Goal: Task Accomplishment & Management: Manage account settings

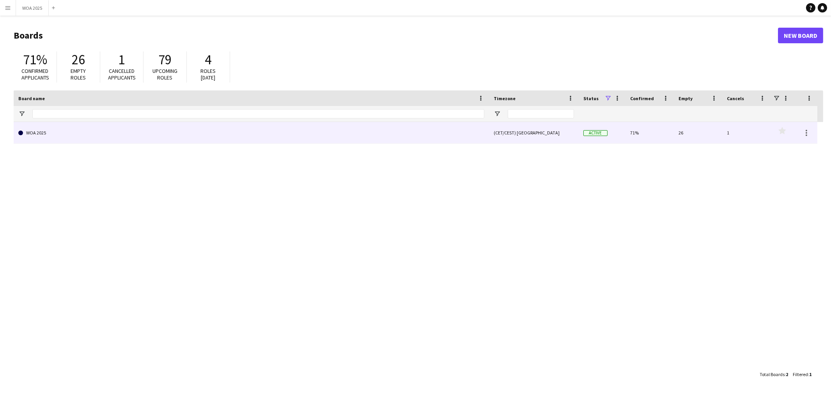
click at [177, 137] on link "WOA 2025" at bounding box center [251, 133] width 466 height 22
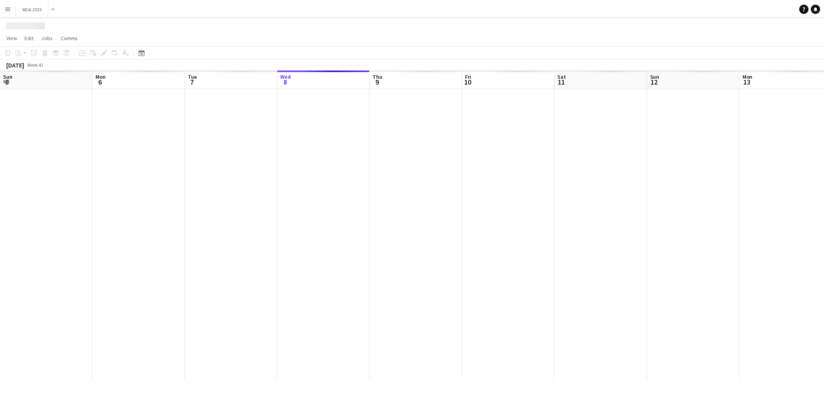
scroll to position [0, 186]
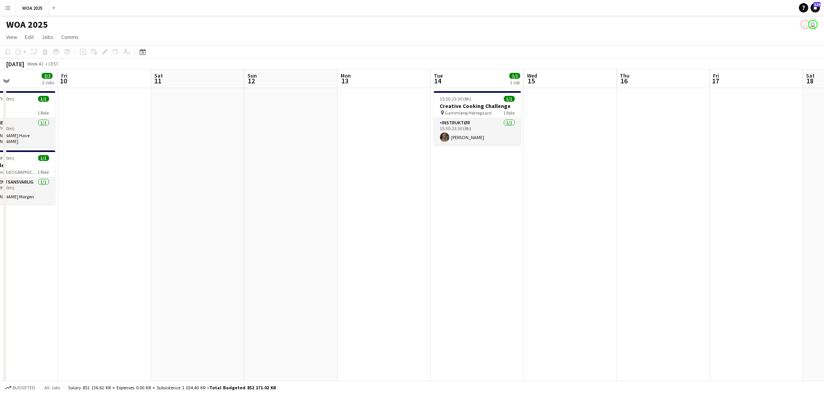
drag, startPoint x: 513, startPoint y: 210, endPoint x: 325, endPoint y: 223, distance: 188.0
click at [291, 223] on app-calendar-viewport "Mon 6 2/2 2 Jobs Tue 7 10/10 6 Jobs Wed 8 4/4 3 Jobs Thu 9 2/2 2 Jobs Fri 10 Sa…" at bounding box center [412, 318] width 824 height 499
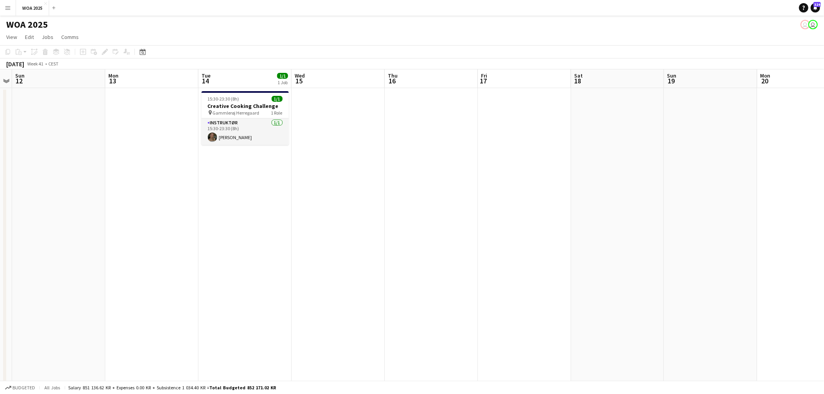
drag, startPoint x: 547, startPoint y: 223, endPoint x: 468, endPoint y: 234, distance: 80.3
click at [242, 228] on app-calendar-viewport "Thu 9 2/2 2 Jobs Fri 10 Sat 11 Sun 12 Mon 13 Tue 14 1/1 1 Job Wed 15 Thu 16 Fri…" at bounding box center [412, 318] width 824 height 499
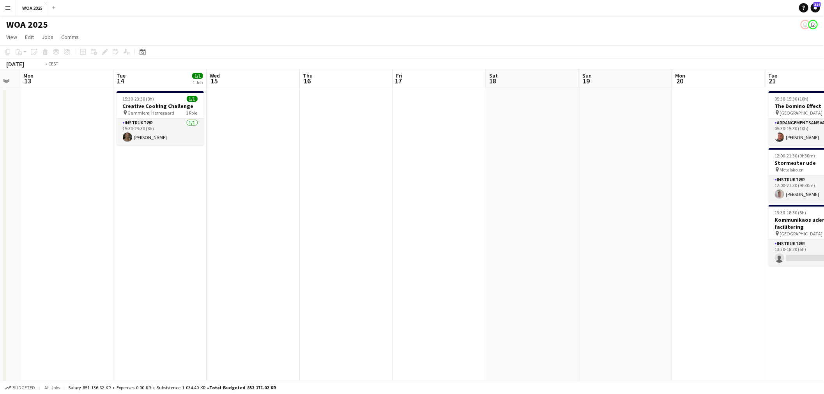
drag, startPoint x: 573, startPoint y: 231, endPoint x: 359, endPoint y: 239, distance: 213.8
click at [346, 237] on app-calendar-viewport "Fri 10 Sat 11 Sun 12 Mon 13 Tue 14 1/1 1 Job Wed 15 Thu 16 Fri 17 Sat 18 Sun 19…" at bounding box center [412, 318] width 824 height 499
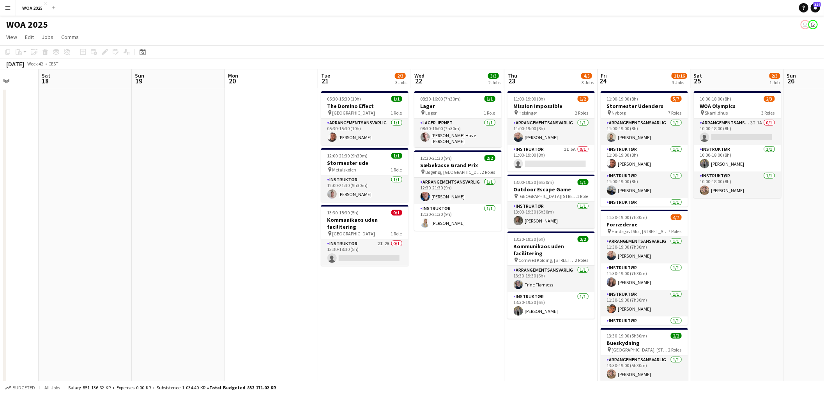
scroll to position [0, 304]
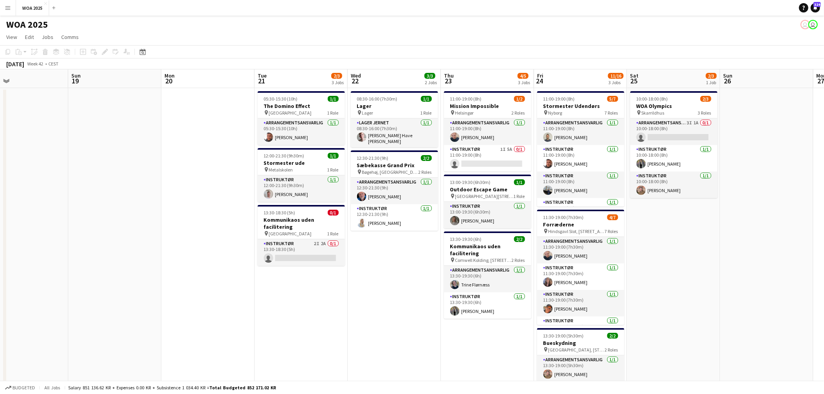
drag, startPoint x: 498, startPoint y: 241, endPoint x: 208, endPoint y: 228, distance: 290.7
click at [208, 228] on app-calendar-viewport "Wed 15 Thu 16 Fri 17 Sat 18 Sun 19 Mon 20 Tue 21 2/3 3 Jobs Wed 22 3/3 2 Jobs T…" at bounding box center [412, 318] width 824 height 499
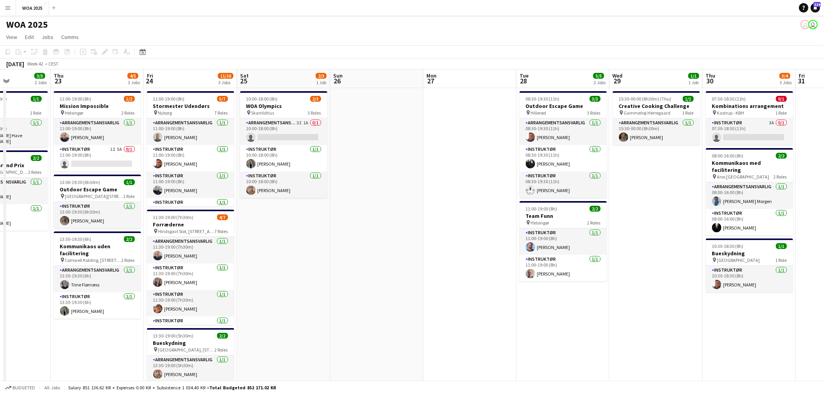
drag, startPoint x: 715, startPoint y: 190, endPoint x: 333, endPoint y: 206, distance: 382.4
click at [331, 206] on app-calendar-viewport "Sun 19 Mon 20 Tue 21 2/3 3 Jobs Wed 22 3/3 2 Jobs Thu 23 4/5 3 Jobs Fri 24 11/1…" at bounding box center [412, 318] width 824 height 499
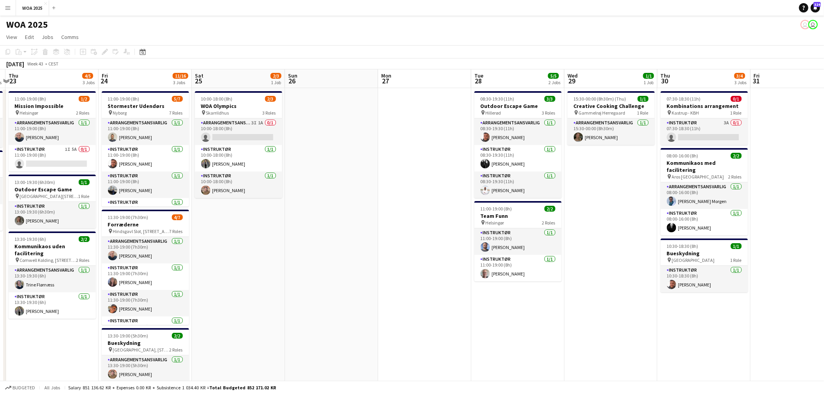
drag, startPoint x: 559, startPoint y: 203, endPoint x: 289, endPoint y: 202, distance: 269.8
click at [289, 202] on app-calendar-viewport "Mon 20 Tue 21 2/3 3 Jobs Wed 22 3/3 2 Jobs Thu 23 4/5 3 Jobs Fri 24 11/16 3 Job…" at bounding box center [412, 318] width 824 height 499
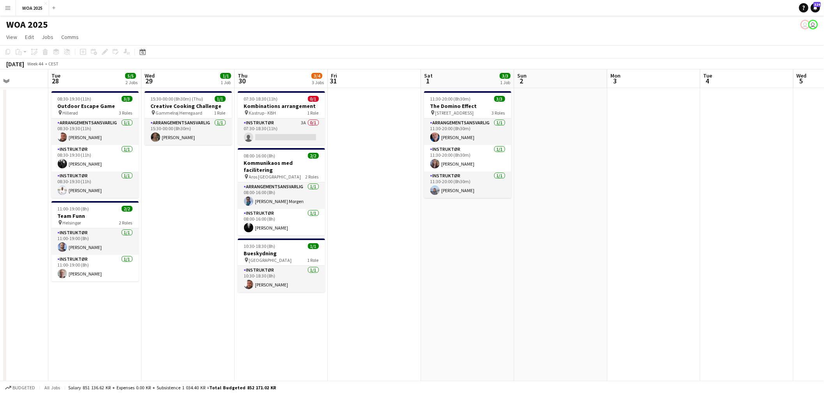
drag, startPoint x: 372, startPoint y: 189, endPoint x: 289, endPoint y: 193, distance: 83.1
click at [254, 189] on app-calendar-viewport "Sat 25 2/3 1 Job Sun 26 Mon 27 Tue 28 5/5 2 Jobs Wed 29 1/1 1 Job Thu 30 3/4 3 …" at bounding box center [412, 318] width 824 height 499
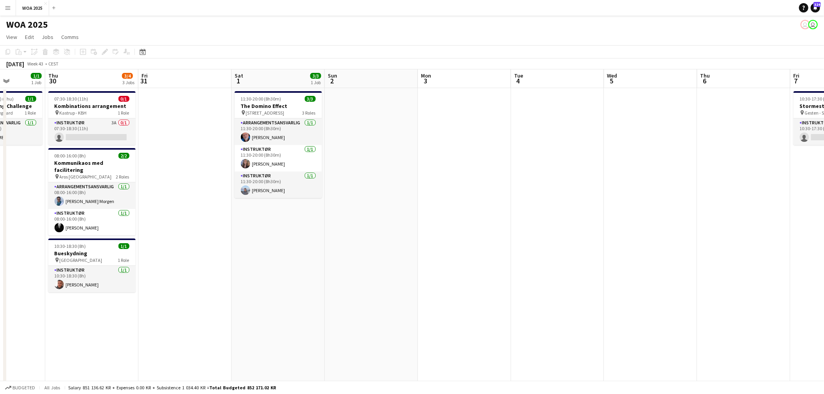
drag, startPoint x: 603, startPoint y: 180, endPoint x: 333, endPoint y: 189, distance: 269.9
click at [333, 189] on app-calendar-viewport "Sun 26 Mon 27 Tue 28 5/5 2 Jobs Wed 29 1/1 1 Job Thu 30 3/4 3 Jobs Fri 31 Sat 1…" at bounding box center [412, 318] width 824 height 499
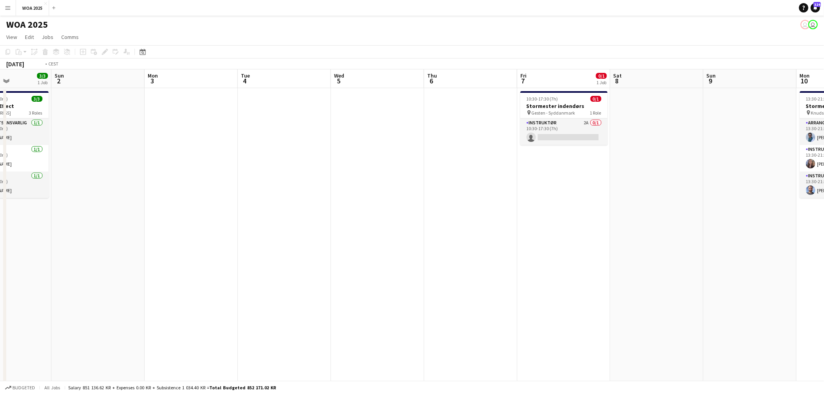
drag, startPoint x: 668, startPoint y: 180, endPoint x: 520, endPoint y: 193, distance: 148.8
click at [360, 182] on app-calendar-viewport "Wed 29 1/1 1 Job Thu 30 3/4 3 Jobs Fri 31 Sat 1 3/3 1 Job Sun 2 Mon 3 Tue 4 Wed…" at bounding box center [412, 318] width 824 height 499
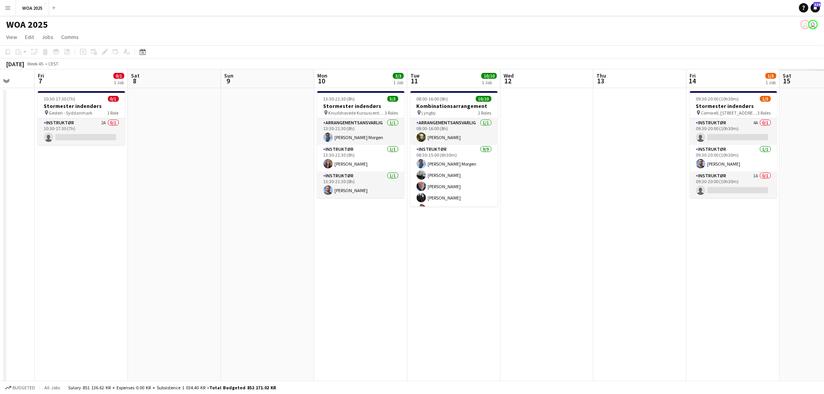
drag, startPoint x: 573, startPoint y: 194, endPoint x: 339, endPoint y: 190, distance: 234.3
click at [339, 190] on app-calendar-viewport "Mon 3 Tue 4 Wed 5 Thu 6 Fri 7 0/1 1 Job Sat 8 Sun 9 Mon 10 3/3 1 Job Tue 11 10/…" at bounding box center [412, 318] width 824 height 499
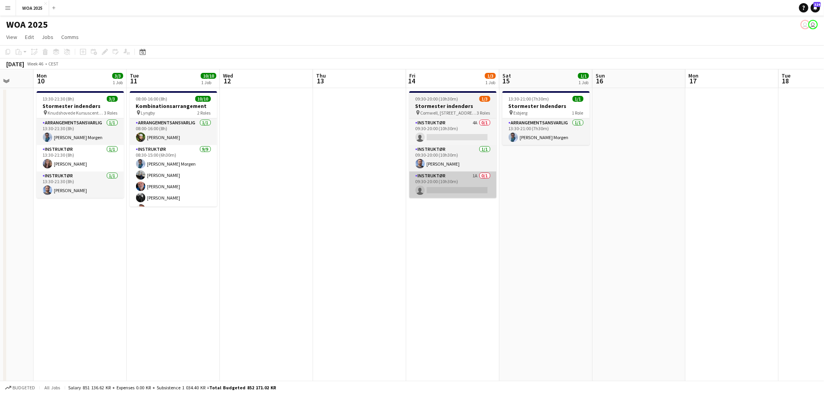
drag, startPoint x: 481, startPoint y: 192, endPoint x: 356, endPoint y: 191, distance: 125.1
click at [352, 191] on app-calendar-viewport "Fri 7 0/1 1 Job Sat 8 Sun 9 Mon 10 3/3 1 Job Tue 11 10/10 1 Job Wed 12 Thu 13 F…" at bounding box center [412, 318] width 824 height 499
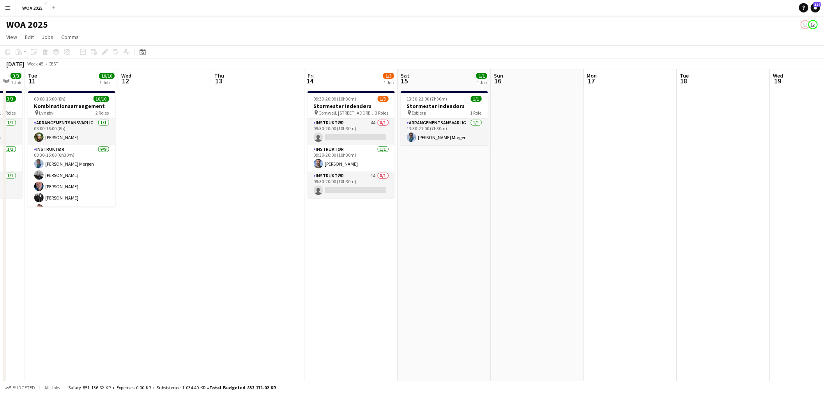
drag, startPoint x: 672, startPoint y: 200, endPoint x: 352, endPoint y: 194, distance: 320.5
click at [352, 194] on app-calendar-viewport "Fri 7 0/1 1 Job Sat 8 Sun 9 Mon 10 3/3 1 Job Tue 11 10/10 1 Job Wed 12 Thu 13 F…" at bounding box center [412, 318] width 824 height 499
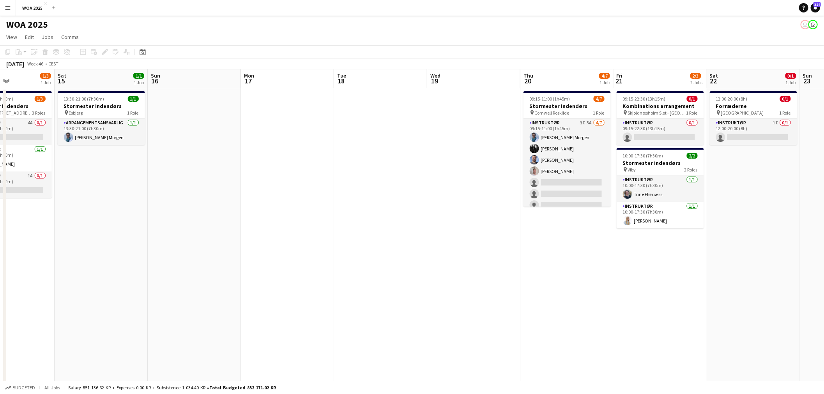
scroll to position [0, 309]
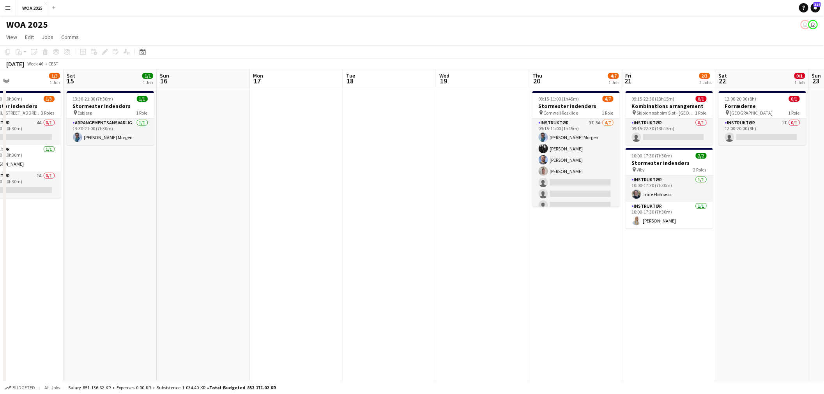
drag, startPoint x: 571, startPoint y: 192, endPoint x: 331, endPoint y: 197, distance: 239.8
click at [331, 197] on app-calendar-viewport "Tue 11 10/10 1 Job Wed 12 Thu 13 Fri 14 1/3 1 Job Sat 15 1/1 1 Job Sun 16 Mon 1…" at bounding box center [412, 318] width 824 height 499
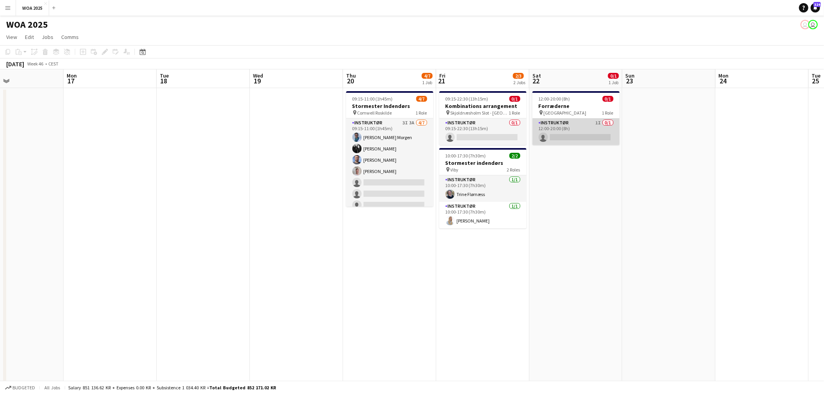
click at [586, 137] on app-card-role "Instruktør 1I 0/1 12:00-20:00 (8h) single-neutral-actions" at bounding box center [576, 132] width 87 height 27
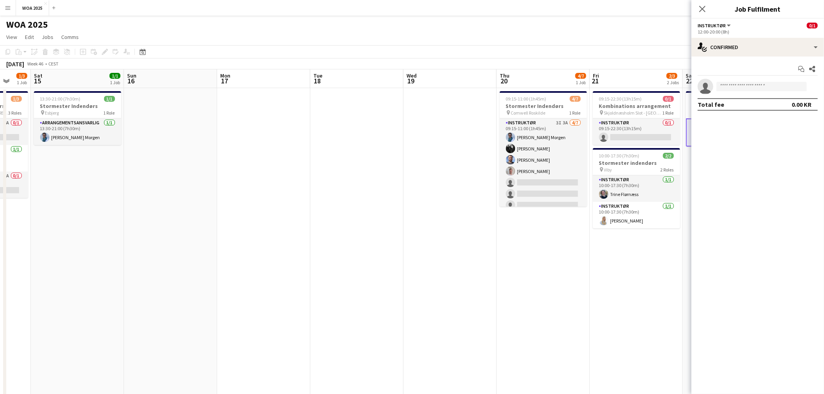
scroll to position [0, 210]
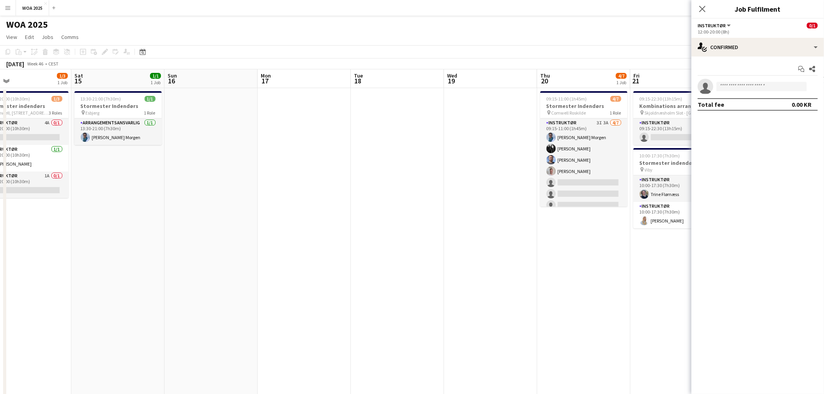
drag, startPoint x: 218, startPoint y: 190, endPoint x: 667, endPoint y: 200, distance: 450.0
click at [644, 196] on app-calendar-viewport "Wed 12 Thu 13 Fri 14 1/3 1 Job Sat 15 1/1 1 Job Sun 16 Mon 17 Tue 18 Wed 19 Thu…" at bounding box center [412, 318] width 824 height 499
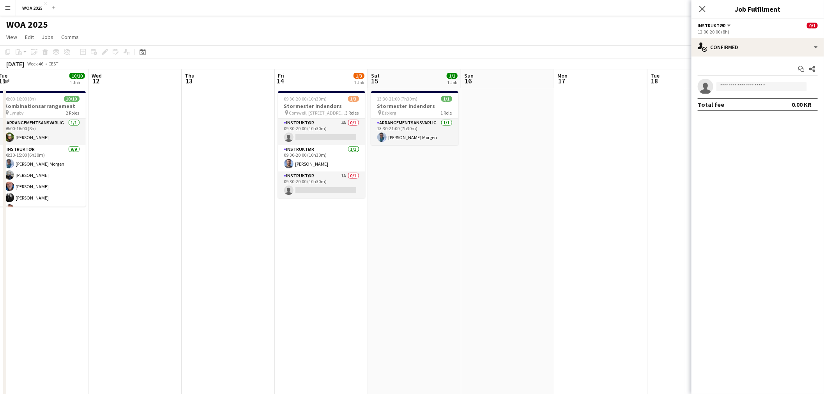
drag, startPoint x: 412, startPoint y: 244, endPoint x: 525, endPoint y: 246, distance: 113.1
click at [525, 246] on app-calendar-viewport "Sun 9 Mon 10 3/3 1 Job Tue 11 10/10 1 Job Wed 12 Thu 13 Fri 14 1/3 1 Job Sat 15…" at bounding box center [412, 318] width 824 height 499
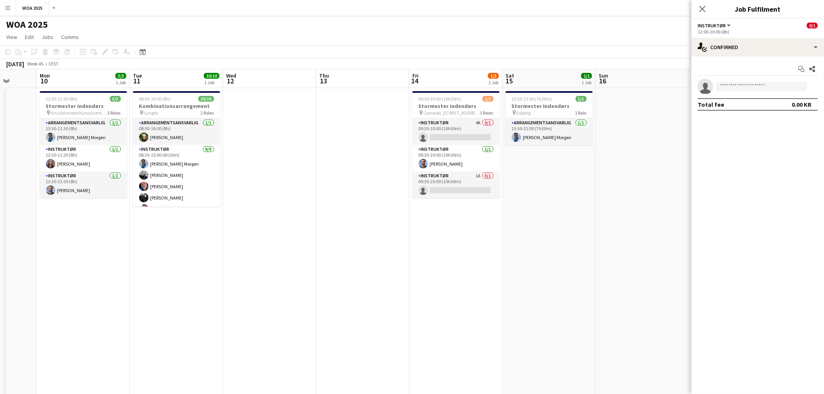
drag, startPoint x: 346, startPoint y: 235, endPoint x: 556, endPoint y: 234, distance: 210.5
click at [556, 234] on app-calendar-viewport "Fri 7 0/1 1 Job Sat 8 Sun 9 Mon 10 3/3 1 Job Tue 11 10/10 1 Job Wed 12 Thu 13 F…" at bounding box center [412, 318] width 824 height 499
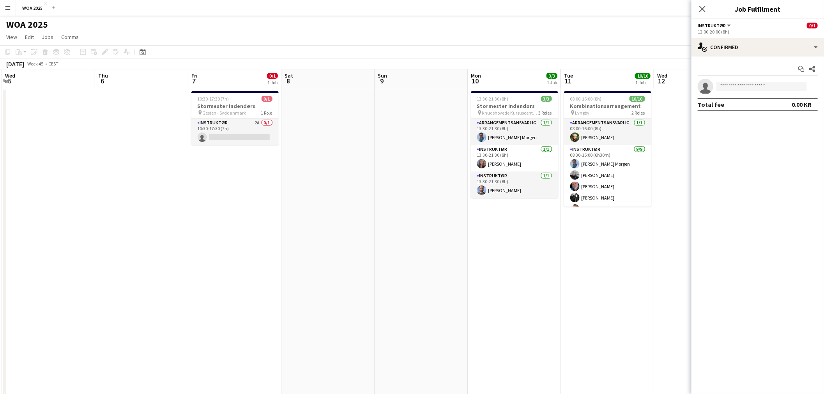
drag, startPoint x: 216, startPoint y: 233, endPoint x: 572, endPoint y: 232, distance: 356.3
click at [567, 231] on app-calendar-viewport "Mon 3 Tue 4 Wed 5 Thu 6 Fri 7 0/1 1 Job Sat 8 Sun 9 Mon 10 3/3 1 Job Tue 11 10/…" at bounding box center [412, 318] width 824 height 499
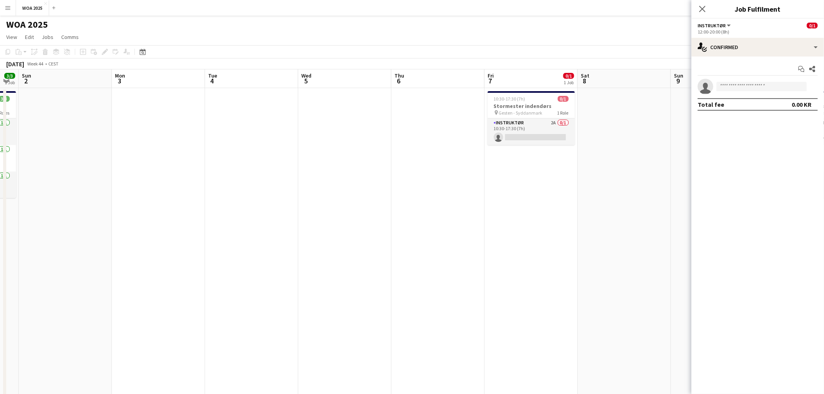
drag, startPoint x: 564, startPoint y: 241, endPoint x: 710, endPoint y: 240, distance: 145.8
click at [702, 241] on body "Menu Boards Boards Boards All jobs Status Workforce Workforce My Workforce Recr…" at bounding box center [412, 291] width 824 height 582
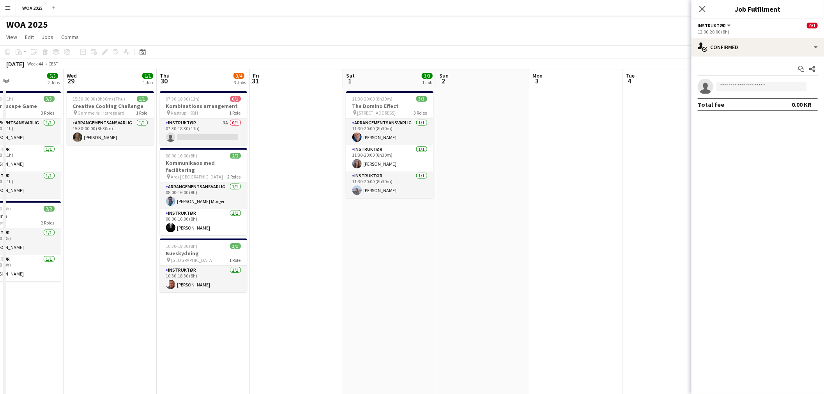
drag, startPoint x: 414, startPoint y: 224, endPoint x: 547, endPoint y: 219, distance: 133.4
click at [543, 219] on app-calendar-viewport "Mon 27 Tue 28 5/5 2 Jobs Wed 29 1/1 1 Job Thu 30 3/4 3 Jobs Fri 31 Sat 1 3/3 1 …" at bounding box center [412, 318] width 824 height 499
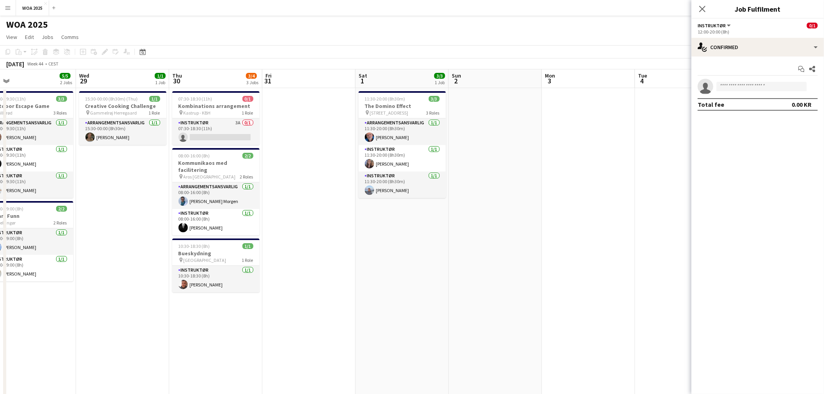
drag, startPoint x: 306, startPoint y: 222, endPoint x: 437, endPoint y: 224, distance: 130.6
click at [437, 224] on app-calendar-viewport "Sun 26 Mon 27 Tue 28 5/5 2 Jobs Wed 29 1/1 1 Job Thu 30 3/4 3 Jobs Fri 31 Sat 1…" at bounding box center [412, 318] width 824 height 499
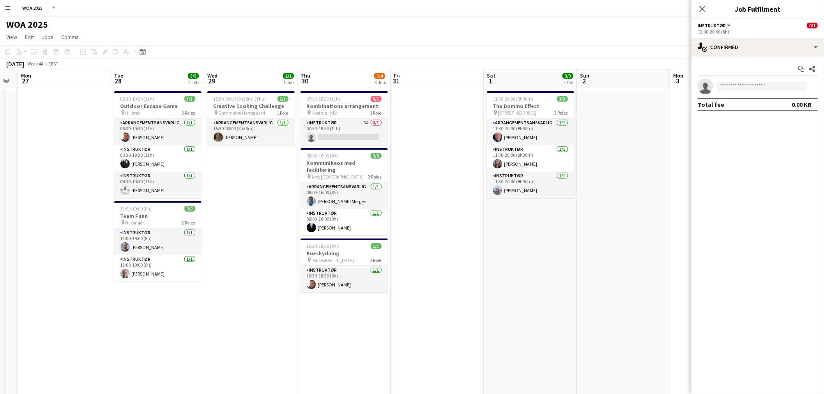
drag, startPoint x: 437, startPoint y: 224, endPoint x: 751, endPoint y: 240, distance: 314.6
click at [735, 240] on body "Menu Boards Boards Boards All jobs Status Workforce Workforce My Workforce Recr…" at bounding box center [412, 291] width 824 height 582
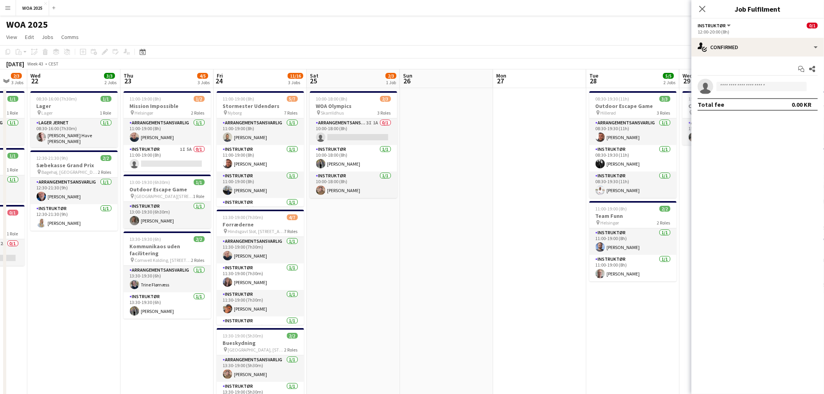
scroll to position [0, 209]
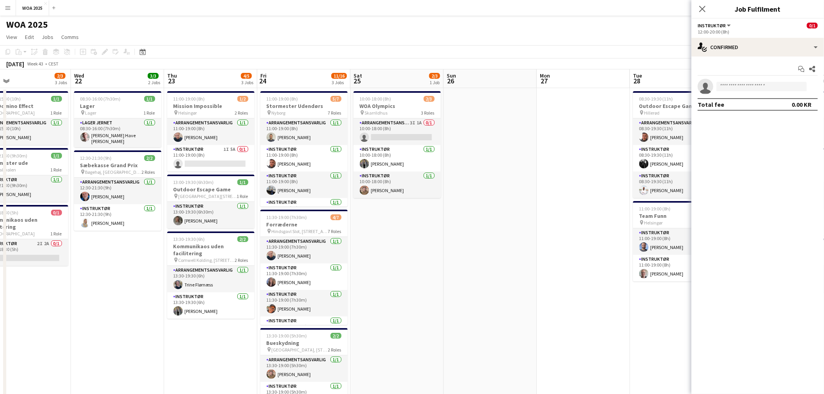
drag, startPoint x: 177, startPoint y: 250, endPoint x: 510, endPoint y: 252, distance: 332.5
click at [510, 252] on app-calendar-viewport "Sun 19 Mon 20 Tue 21 2/3 3 Jobs Wed 22 3/3 2 Jobs Thu 23 4/5 3 Jobs Fri 24 11/1…" at bounding box center [412, 318] width 824 height 499
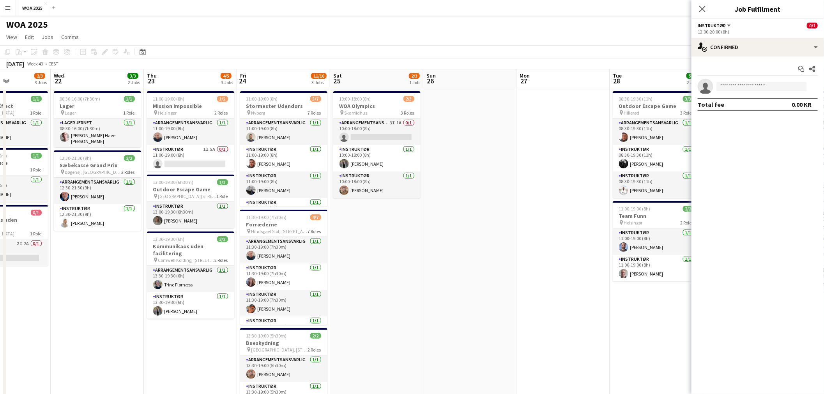
scroll to position [0, 211]
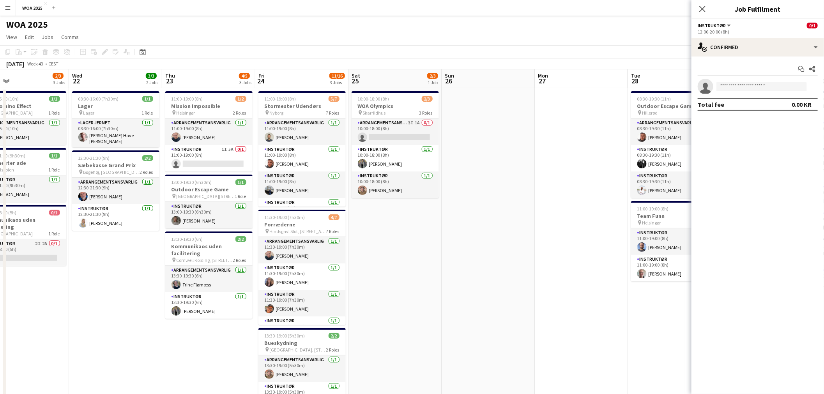
drag, startPoint x: 431, startPoint y: 229, endPoint x: 522, endPoint y: 215, distance: 92.7
click at [522, 215] on app-calendar-viewport "Sun 19 Mon 20 Tue 21 2/3 3 Jobs Wed 22 3/3 2 Jobs Thu 23 4/5 3 Jobs Fri 24 11/1…" at bounding box center [412, 318] width 824 height 499
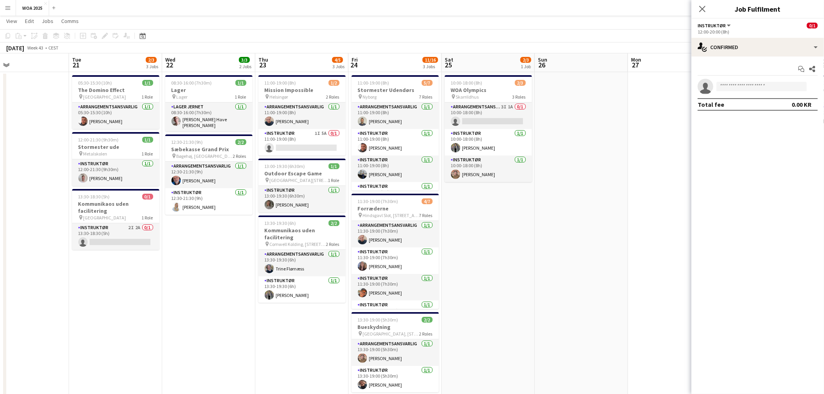
scroll to position [43, 0]
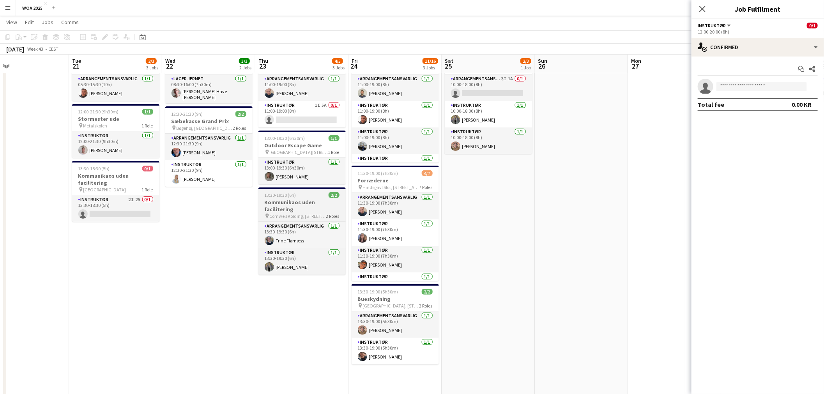
click at [301, 205] on h3 "Kommunikaos uden facilitering" at bounding box center [301, 206] width 87 height 14
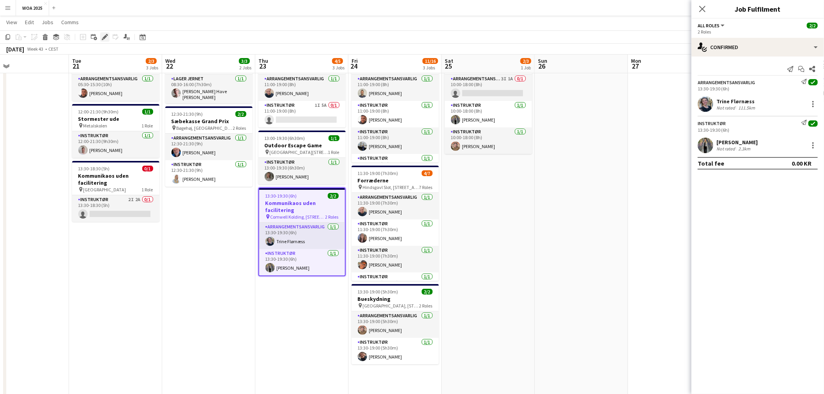
click at [104, 37] on icon at bounding box center [105, 37] width 4 height 4
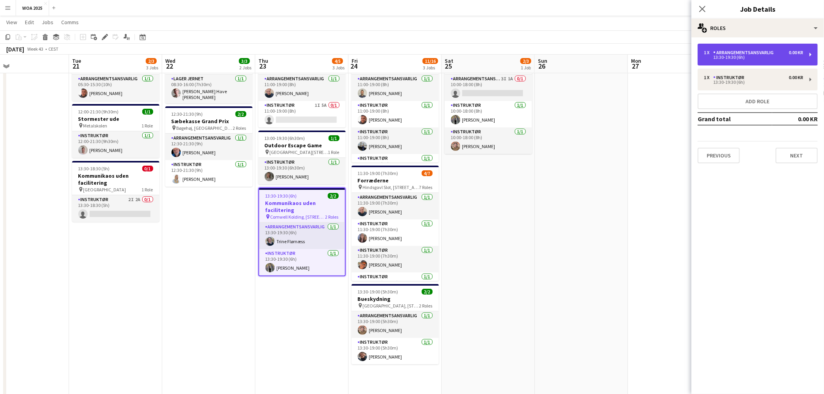
click at [751, 58] on div "13:30-19:30 (6h)" at bounding box center [753, 57] width 99 height 4
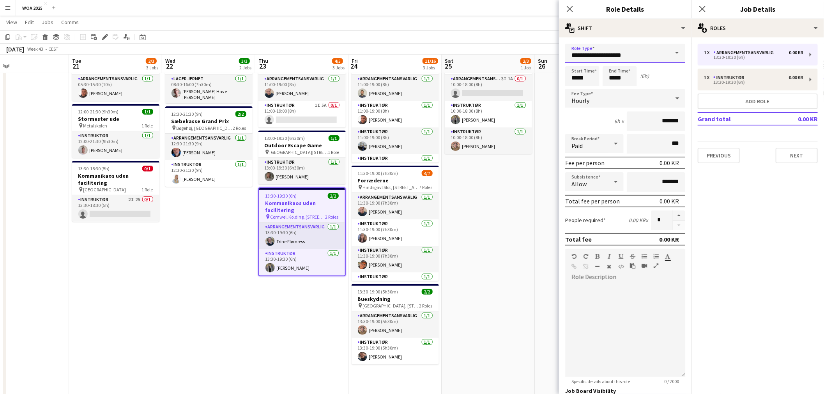
click at [658, 53] on input "**********" at bounding box center [625, 53] width 120 height 19
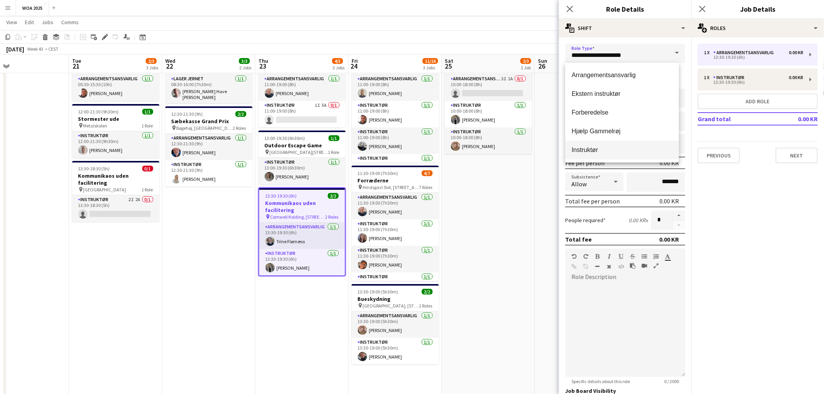
click at [584, 149] on span "Instruktør" at bounding box center [621, 149] width 101 height 7
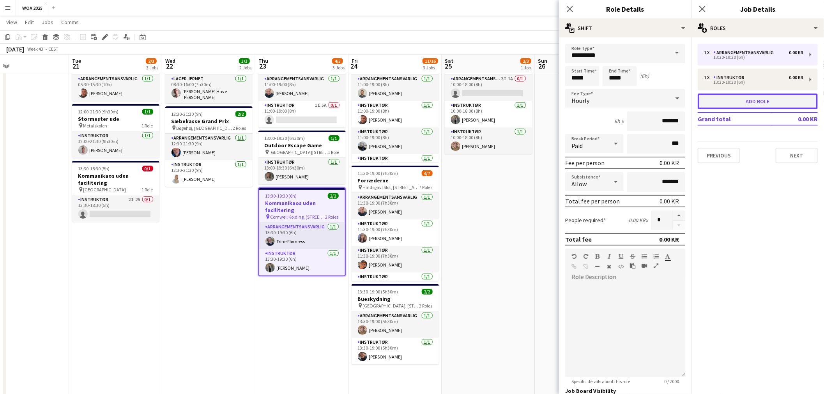
click at [754, 101] on button "Add role" at bounding box center [758, 102] width 120 height 16
type input "**********"
type input "*****"
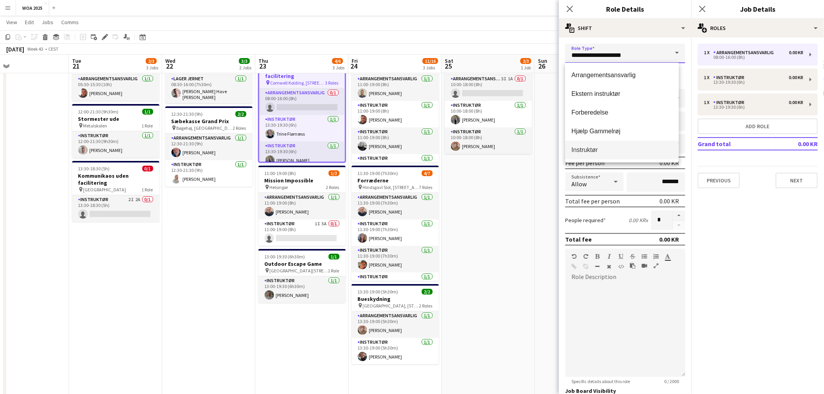
click at [657, 56] on input "**********" at bounding box center [625, 53] width 120 height 19
click at [587, 152] on span "Instruktør" at bounding box center [621, 149] width 101 height 7
type input "**********"
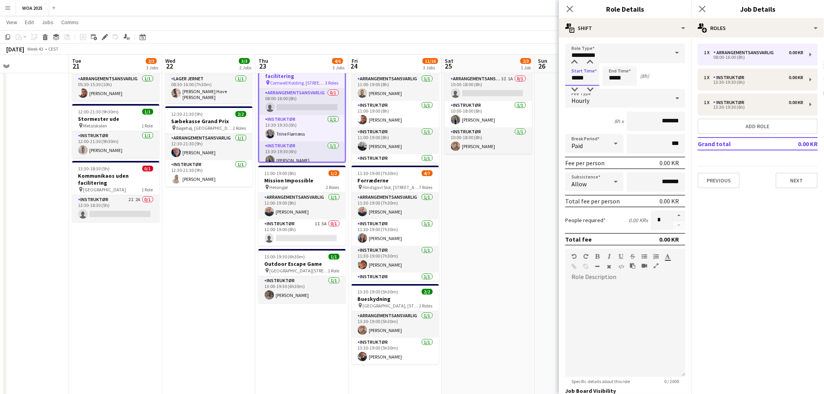
drag, startPoint x: 593, startPoint y: 77, endPoint x: 550, endPoint y: 83, distance: 43.3
click at [550, 83] on body "Menu Boards Boards Boards All jobs Status Workforce Workforce My Workforce Recr…" at bounding box center [412, 247] width 824 height 581
type input "*****"
drag, startPoint x: 627, startPoint y: 77, endPoint x: 578, endPoint y: 76, distance: 49.1
click at [578, 76] on div "Start Time ***** End Time ***** (2h 30m)" at bounding box center [625, 75] width 120 height 19
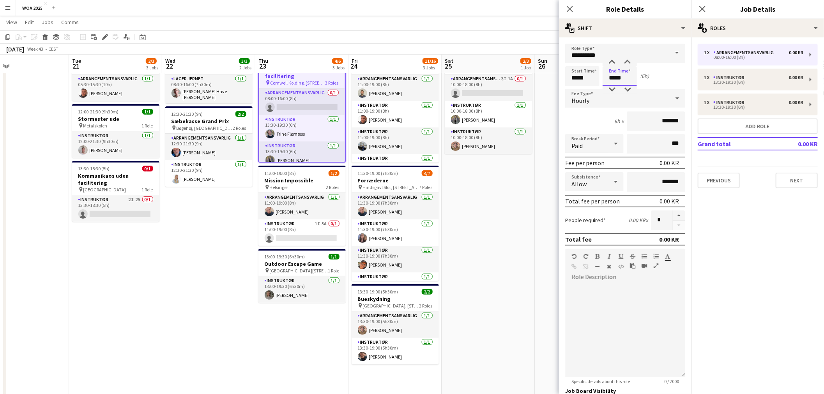
type input "*****"
click at [528, 209] on app-date-cell "10:00-18:00 (8h) 2/3 WOA Olympics pin Skarrildhus 3 Roles Arrangementsansvarlig…" at bounding box center [488, 284] width 93 height 481
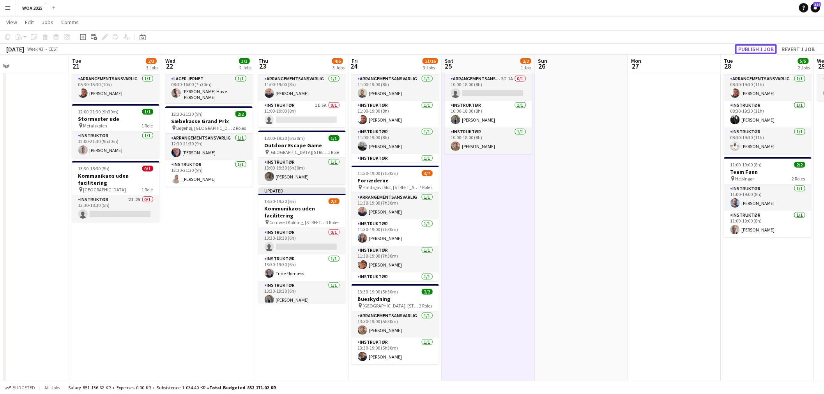
click at [759, 50] on button "Publish 1 job" at bounding box center [756, 49] width 42 height 10
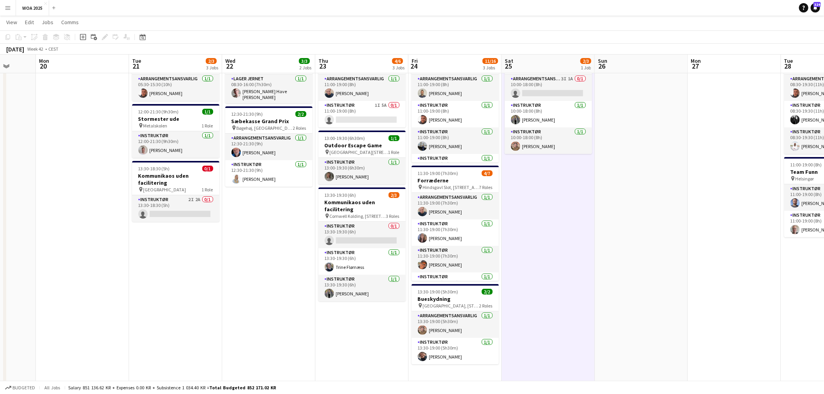
scroll to position [0, 244]
drag, startPoint x: 76, startPoint y: 268, endPoint x: 135, endPoint y: 272, distance: 59.0
click at [135, 272] on app-calendar-viewport "Fri 17 Sat 18 Sun 19 Mon 20 Tue 21 2/3 3 Jobs Wed 22 3/3 2 Jobs Thu 23 4/6 3 Jo…" at bounding box center [412, 256] width 824 height 538
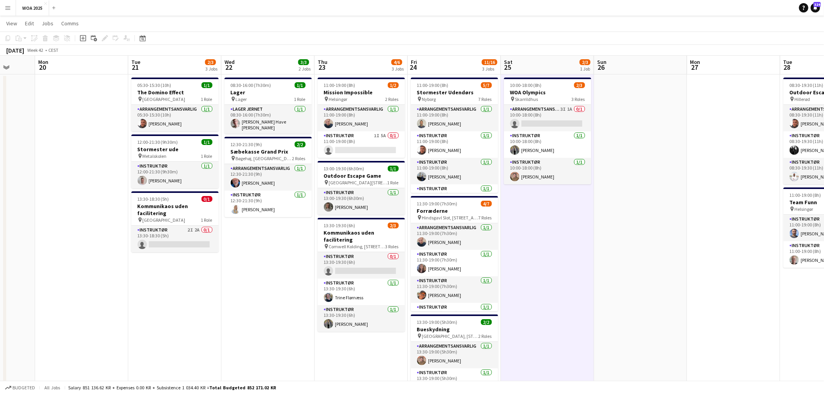
scroll to position [0, 0]
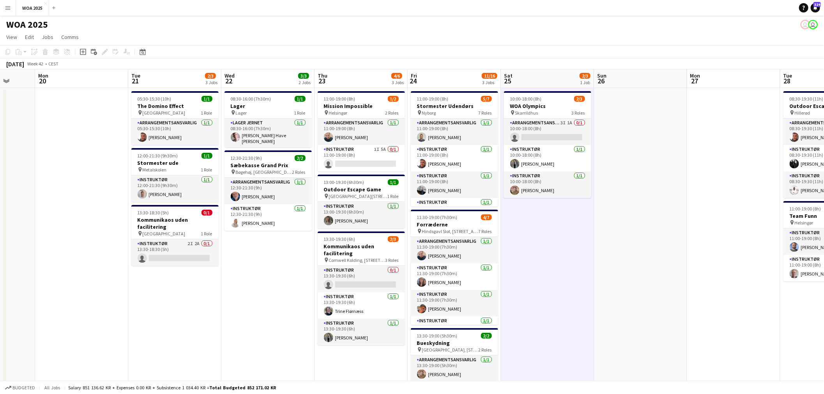
click at [251, 282] on app-date-cell "08:30-16:00 (7h30m) 1/1 Lager pin Lager 1 Role Lager Jernet [DATE] 08:30-16:00 …" at bounding box center [267, 328] width 93 height 481
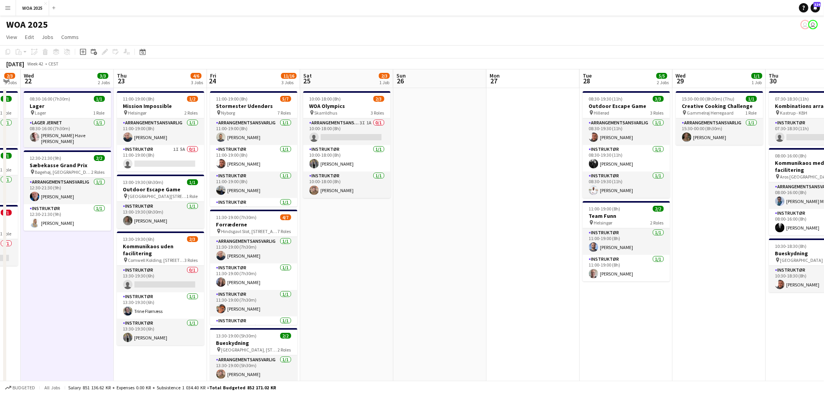
drag, startPoint x: 660, startPoint y: 213, endPoint x: 366, endPoint y: 217, distance: 294.0
click at [366, 217] on app-calendar-viewport "Sun 19 Mon 20 Tue 21 2/3 3 Jobs Wed 22 3/3 2 Jobs Thu 23 4/6 3 Jobs Fri 24 11/1…" at bounding box center [412, 318] width 824 height 499
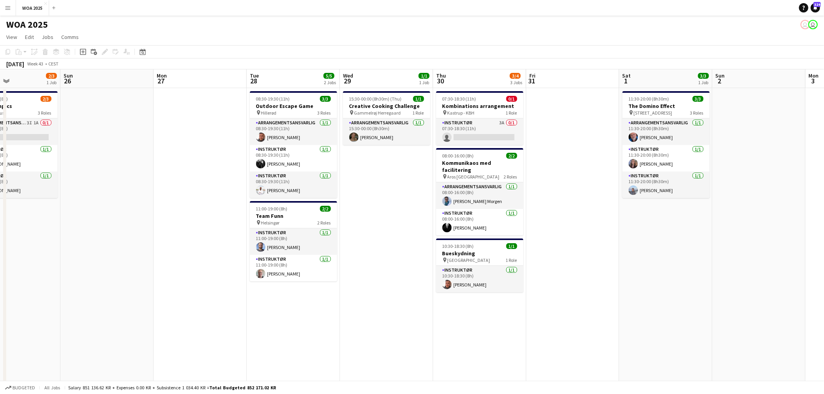
drag, startPoint x: 344, startPoint y: 223, endPoint x: 214, endPoint y: 225, distance: 130.2
click at [216, 225] on app-calendar-viewport "Wed 22 3/3 2 Jobs Thu 23 4/6 3 Jobs Fri 24 11/16 3 Jobs Sat 25 2/3 1 Job Sun 26…" at bounding box center [412, 318] width 824 height 499
click at [479, 139] on app-card-role "Instruktør 3A 0/1 07:30-18:30 (11h) single-neutral-actions" at bounding box center [478, 132] width 87 height 27
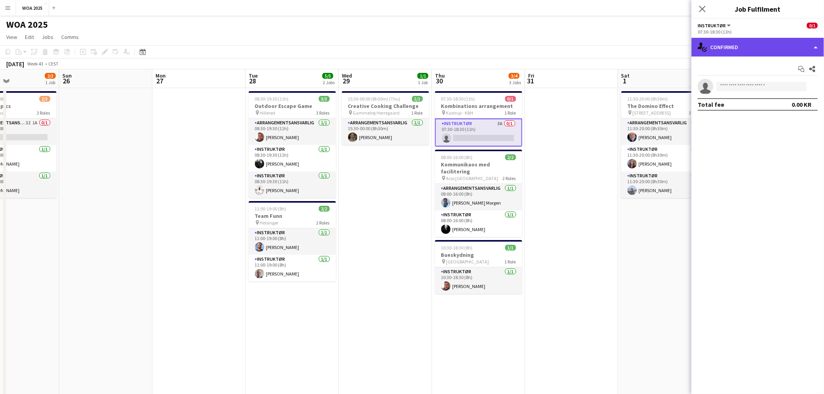
click at [782, 47] on div "single-neutral-actions-check-2 Confirmed" at bounding box center [758, 47] width 133 height 19
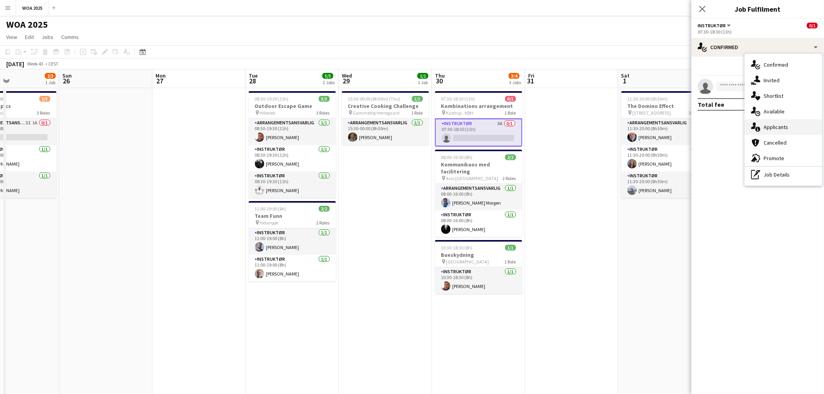
click at [784, 124] on span "Applicants" at bounding box center [776, 127] width 25 height 7
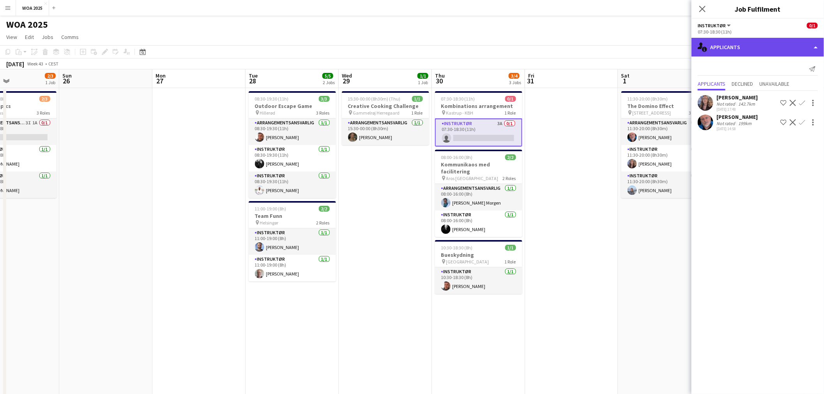
click at [754, 48] on div "single-neutral-actions-information Applicants" at bounding box center [758, 47] width 133 height 19
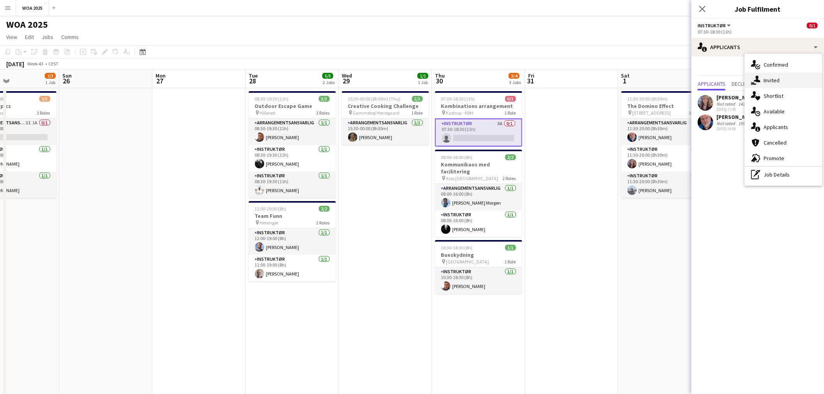
click at [784, 84] on div "single-neutral-actions-share-1 Invited" at bounding box center [783, 81] width 77 height 16
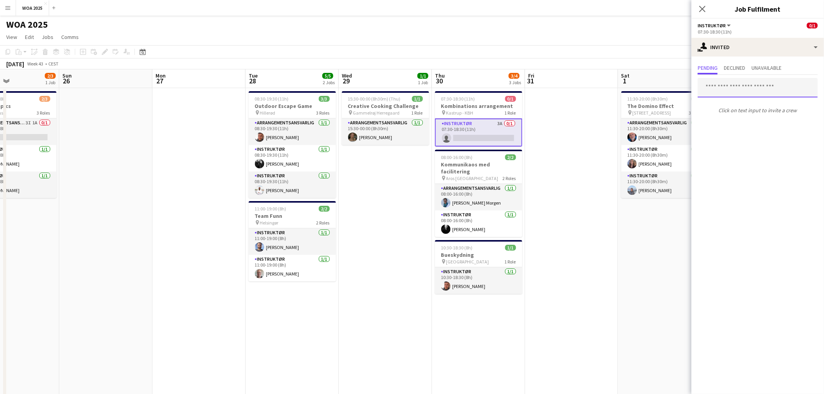
click at [736, 87] on input "text" at bounding box center [758, 87] width 120 height 19
type input "*"
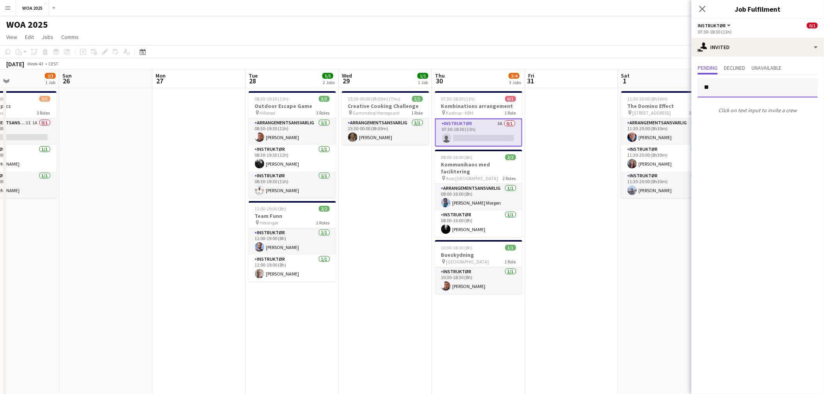
type input "*"
type input "****"
click at [740, 110] on span "[EMAIL_ADDRESS][DOMAIN_NAME]" at bounding box center [758, 113] width 108 height 6
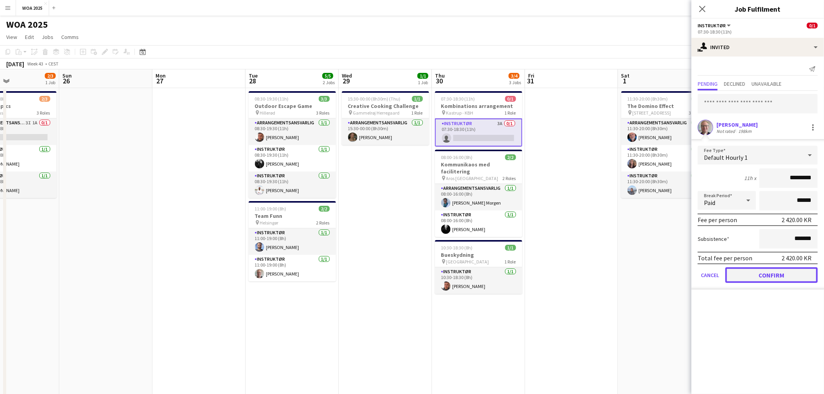
click at [770, 276] on button "Confirm" at bounding box center [771, 275] width 92 height 16
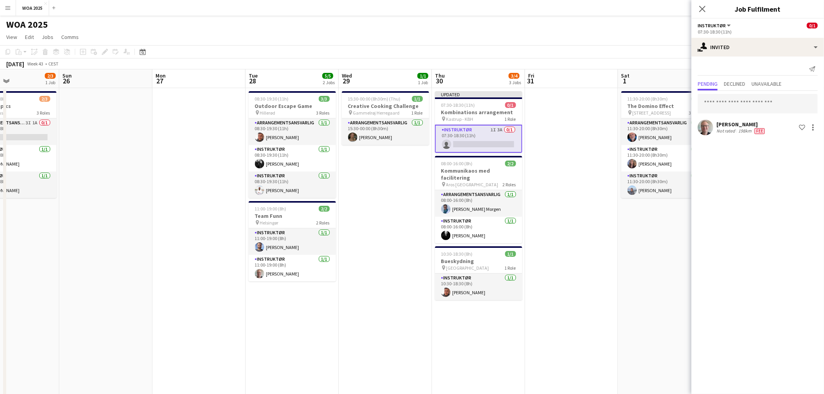
click at [582, 139] on app-date-cell at bounding box center [571, 328] width 93 height 481
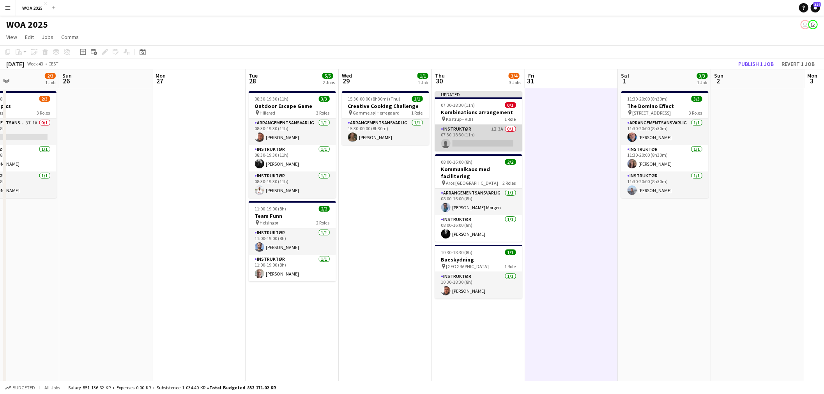
click at [478, 138] on app-card-role "Instruktør 1I 3A 0/1 07:30-18:30 (11h) single-neutral-actions" at bounding box center [478, 138] width 87 height 27
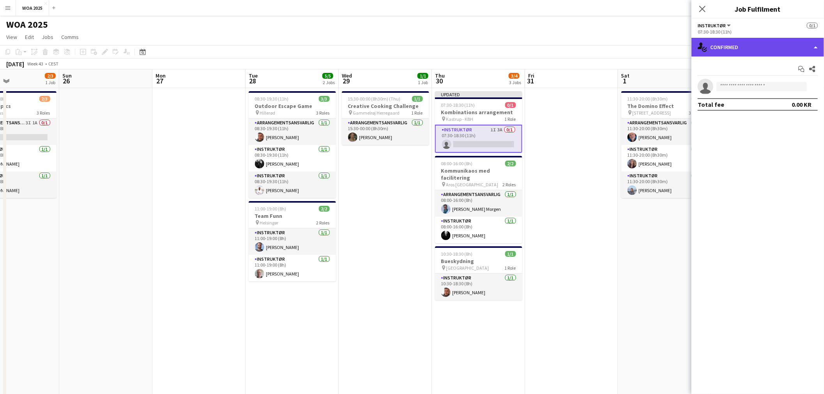
click at [770, 47] on div "single-neutral-actions-check-2 Confirmed" at bounding box center [758, 47] width 133 height 19
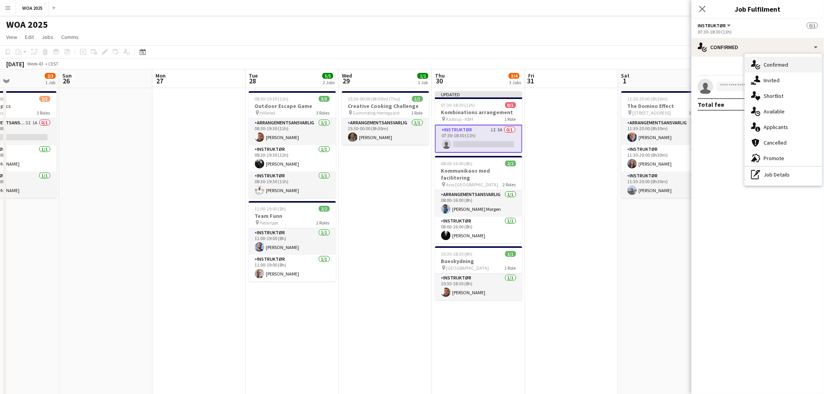
click at [783, 71] on div "single-neutral-actions-check-2 Confirmed" at bounding box center [783, 65] width 77 height 16
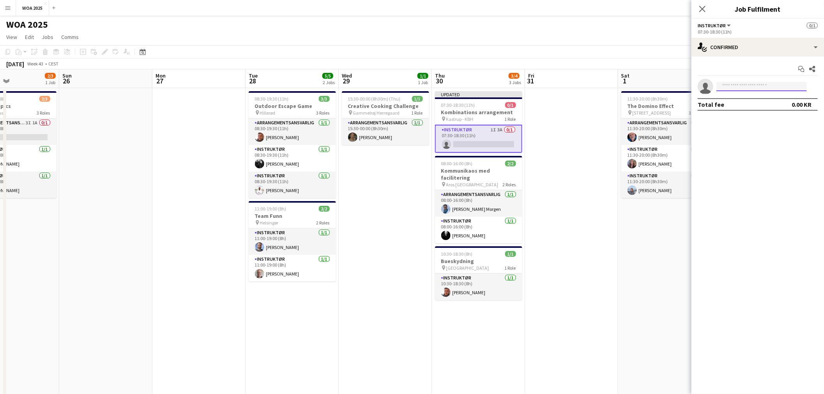
click at [745, 85] on input at bounding box center [762, 86] width 90 height 9
type input "****"
click at [747, 103] on span "[EMAIL_ADDRESS][DOMAIN_NAME]" at bounding box center [762, 104] width 78 height 6
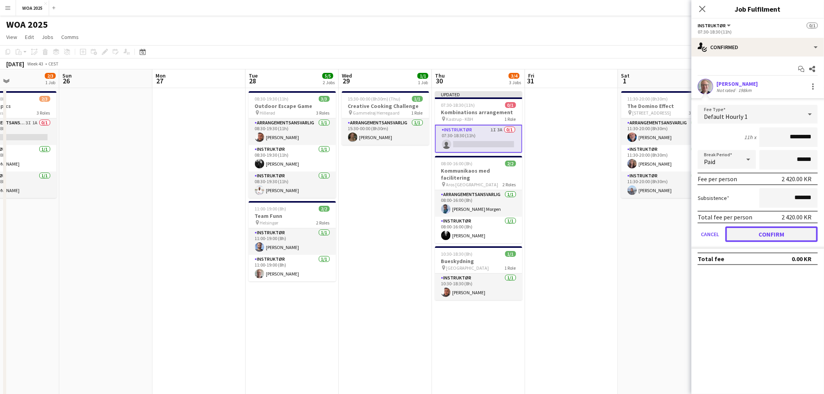
click at [752, 230] on button "Confirm" at bounding box center [771, 234] width 92 height 16
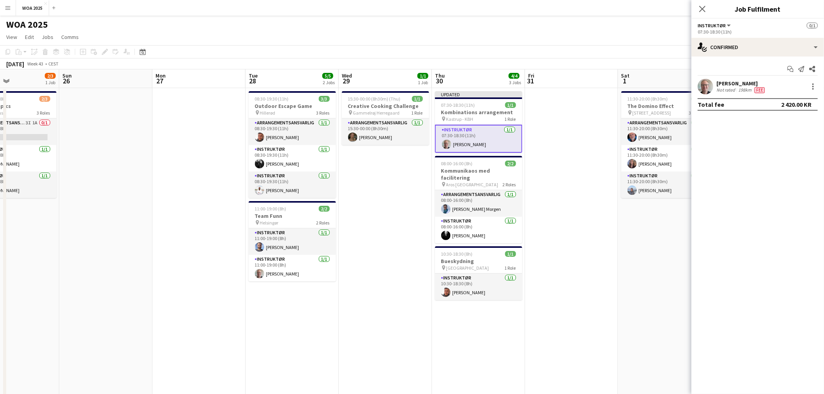
click at [598, 138] on app-date-cell at bounding box center [571, 328] width 93 height 481
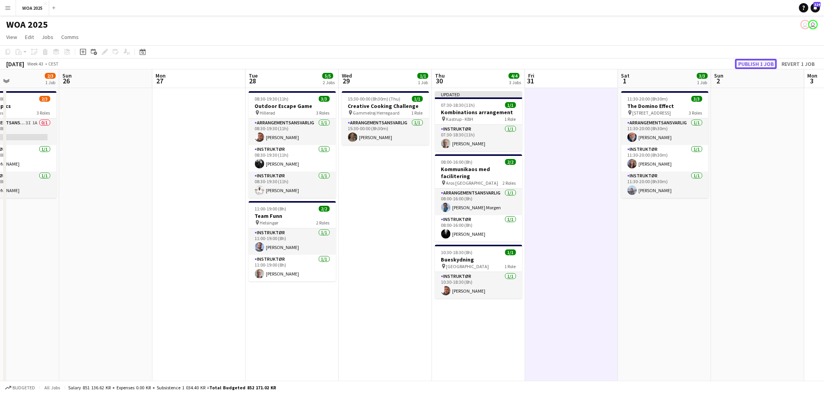
click at [760, 64] on button "Publish 1 job" at bounding box center [756, 64] width 42 height 10
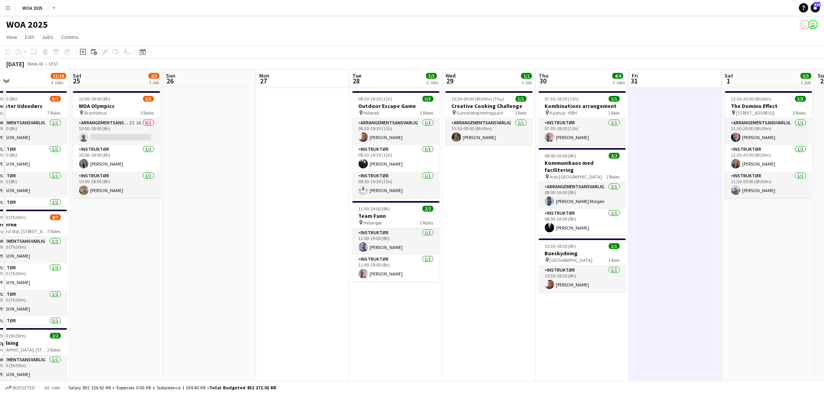
scroll to position [0, 158]
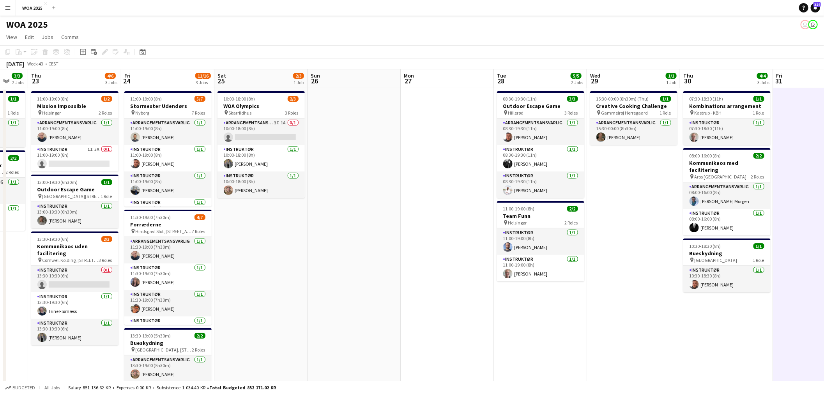
drag, startPoint x: 196, startPoint y: 235, endPoint x: 409, endPoint y: 224, distance: 212.7
click at [409, 224] on app-calendar-viewport "Tue 21 2/3 3 Jobs Wed 22 3/3 2 Jobs Thu 23 4/6 3 Jobs Fri 24 11/16 3 Jobs Sat 2…" at bounding box center [412, 318] width 824 height 499
click at [269, 142] on app-card-role "Arrangementsansvarlig 3I 1A 0/1 10:00-18:00 (8h) single-neutral-actions" at bounding box center [261, 132] width 87 height 27
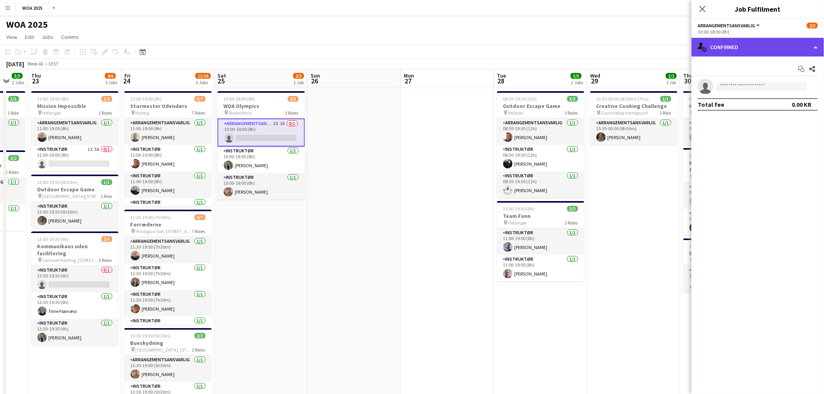
click at [747, 39] on div "single-neutral-actions-check-2 Confirmed" at bounding box center [758, 47] width 133 height 19
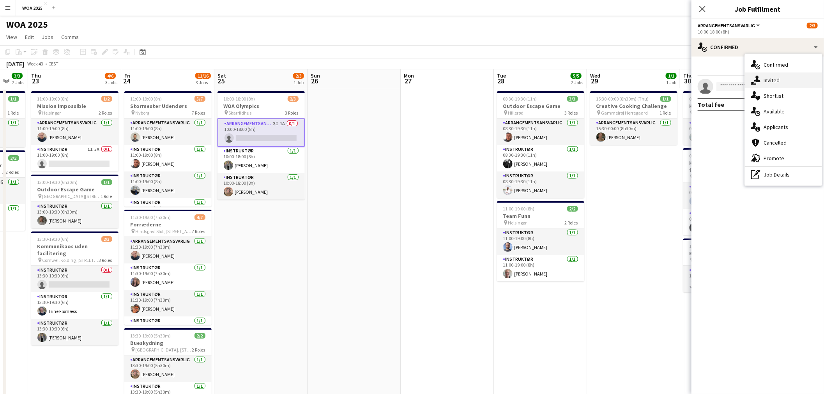
click at [787, 79] on div "single-neutral-actions-share-1 Invited" at bounding box center [783, 81] width 77 height 16
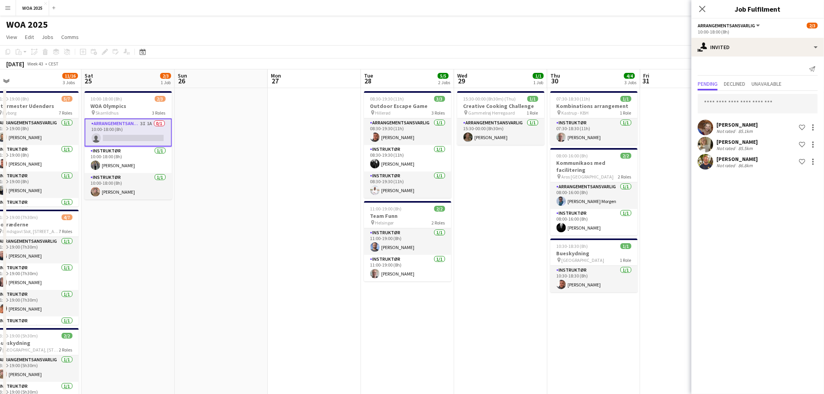
drag, startPoint x: 440, startPoint y: 258, endPoint x: 307, endPoint y: 256, distance: 132.6
click at [306, 256] on app-calendar-viewport "Tue 21 2/3 3 Jobs Wed 22 3/3 2 Jobs Thu 23 4/6 3 Jobs Fri 24 11/16 3 Jobs Sat 2…" at bounding box center [412, 318] width 824 height 499
click at [513, 313] on app-date-cell "15:30-00:00 (8h30m) (Thu) 1/1 Creative Cooking Challenge pin Gammelrøj Herregaa…" at bounding box center [499, 328] width 93 height 481
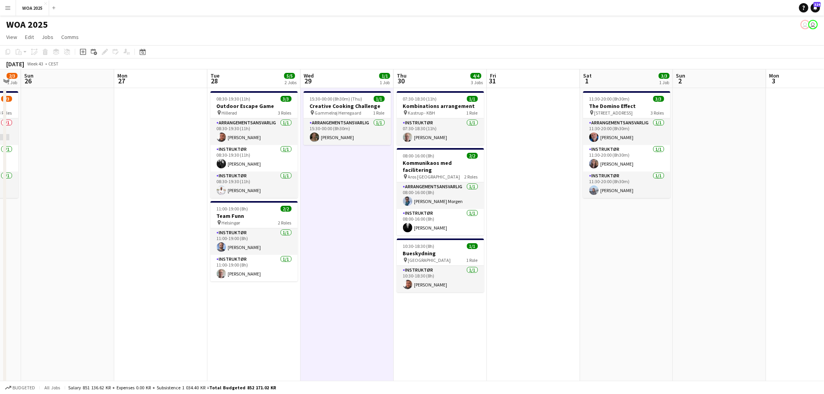
drag, startPoint x: 531, startPoint y: 312, endPoint x: 403, endPoint y: 310, distance: 127.1
click at [403, 310] on app-calendar-viewport "Thu 23 4/6 3 Jobs Fri 24 11/16 3 Jobs Sat 25 2/3 1 Job Sun 26 Mon 27 Tue 28 5/5…" at bounding box center [412, 318] width 824 height 499
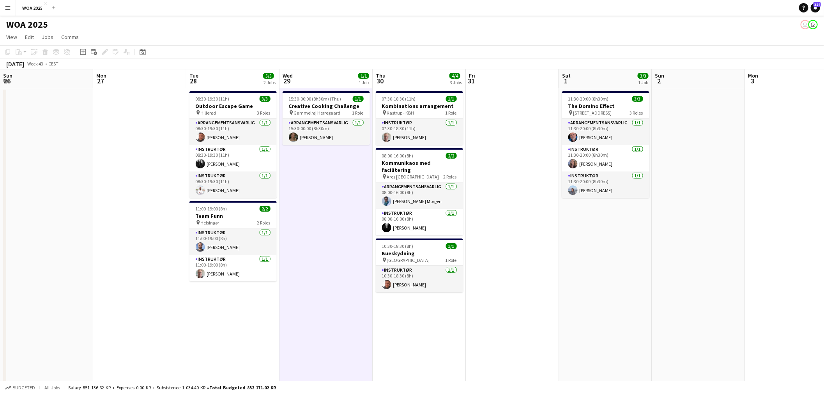
drag, startPoint x: 603, startPoint y: 275, endPoint x: 591, endPoint y: 276, distance: 11.7
click at [591, 276] on app-calendar-viewport "Thu 23 4/6 3 Jobs Fri 24 11/16 3 Jobs Sat 25 2/3 1 Job Sun 26 Mon 27 Tue 28 5/5…" at bounding box center [412, 318] width 824 height 499
click at [510, 221] on app-date-cell at bounding box center [512, 328] width 93 height 481
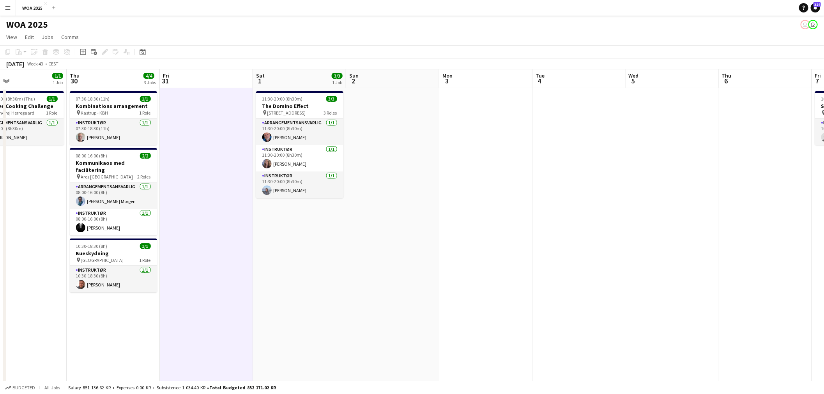
drag, startPoint x: 614, startPoint y: 226, endPoint x: 181, endPoint y: 209, distance: 432.7
click at [181, 209] on app-calendar-viewport "Sun 26 Mon 27 Tue 28 5/5 2 Jobs Wed 29 1/1 1 Job Thu 30 4/4 3 Jobs Fri 31 Sat 1…" at bounding box center [412, 318] width 824 height 499
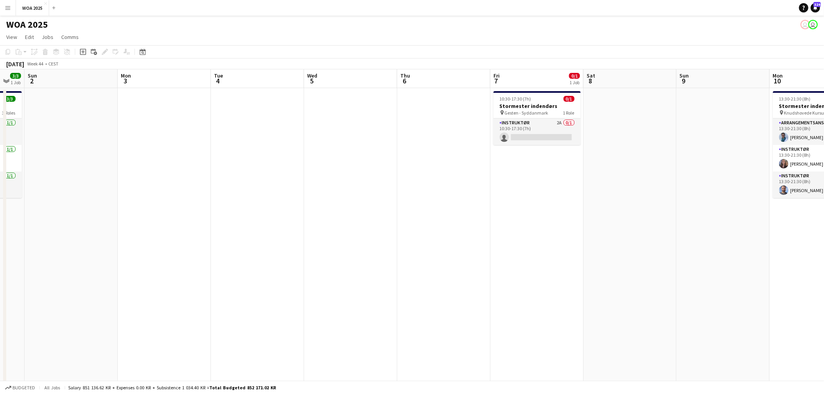
drag, startPoint x: 526, startPoint y: 223, endPoint x: 338, endPoint y: 216, distance: 188.8
click at [338, 216] on app-calendar-viewport "Thu 30 4/4 3 Jobs Fri 31 Sat 1 3/3 1 Job Sun 2 Mon 3 Tue 4 Wed 5 Thu 6 Fri 7 0/…" at bounding box center [412, 318] width 824 height 499
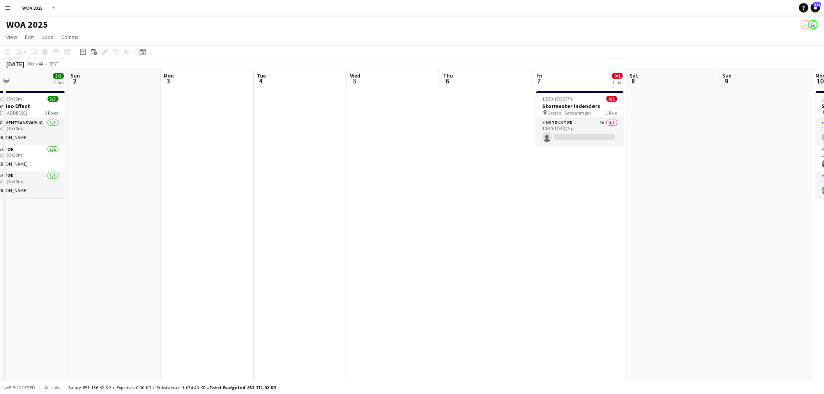
drag, startPoint x: 461, startPoint y: 228, endPoint x: 474, endPoint y: 231, distance: 13.9
click at [474, 231] on app-calendar-viewport "Thu 30 4/4 3 Jobs Fri 31 Sat 1 3/3 1 Job Sun 2 Mon 3 Tue 4 Wed 5 Thu 6 Fri 7 0/…" at bounding box center [412, 318] width 824 height 499
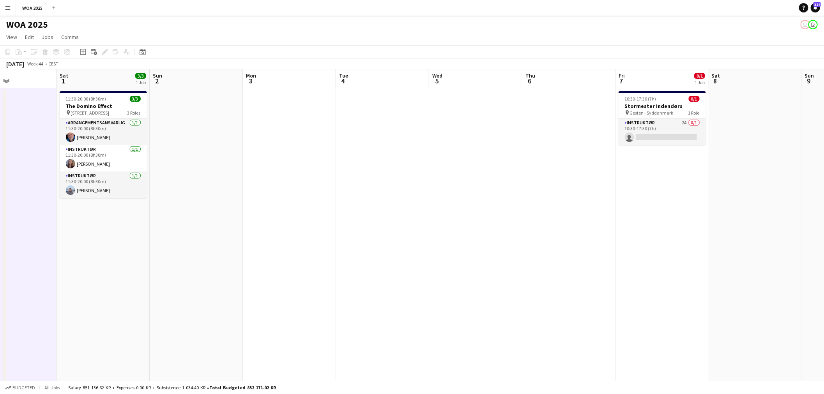
drag, startPoint x: 266, startPoint y: 166, endPoint x: 508, endPoint y: 172, distance: 241.8
click at [514, 168] on app-calendar-viewport "Wed 29 1/1 1 Job Thu 30 4/4 3 Jobs Fri 31 Sat 1 3/3 1 Job Sun 2 Mon 3 Tue 4 Wed…" at bounding box center [412, 318] width 824 height 499
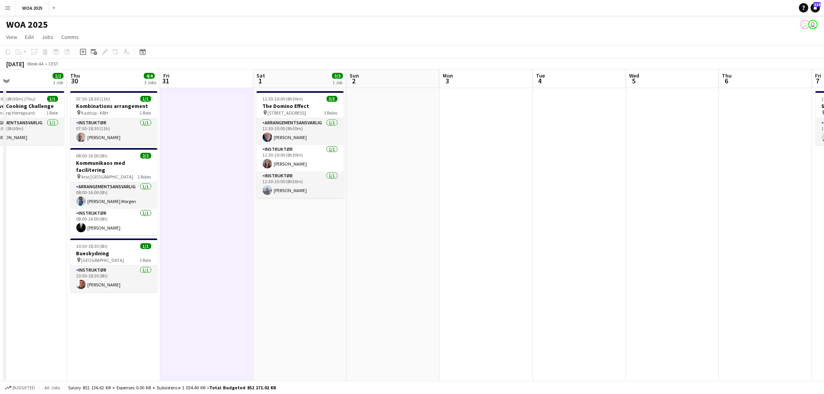
scroll to position [0, 242]
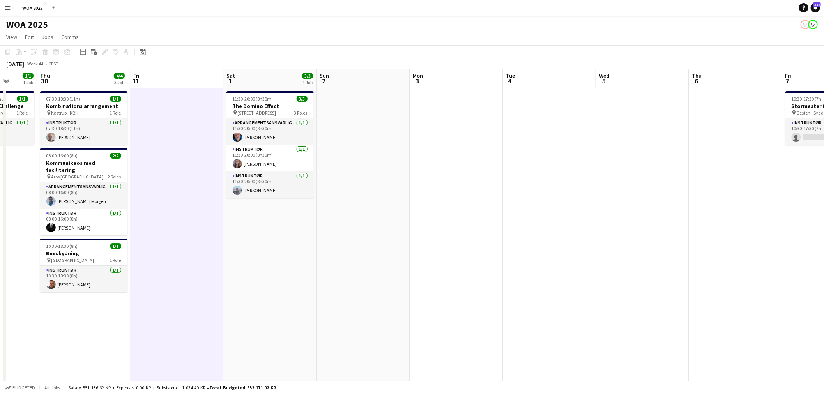
drag, startPoint x: 291, startPoint y: 211, endPoint x: 407, endPoint y: 212, distance: 115.4
click at [410, 207] on app-calendar-viewport "Mon 27 Tue 28 5/5 2 Jobs Wed 29 1/1 1 Job Thu 30 4/4 3 Jobs Fri 31 Sat 1 3/3 1 …" at bounding box center [412, 318] width 824 height 499
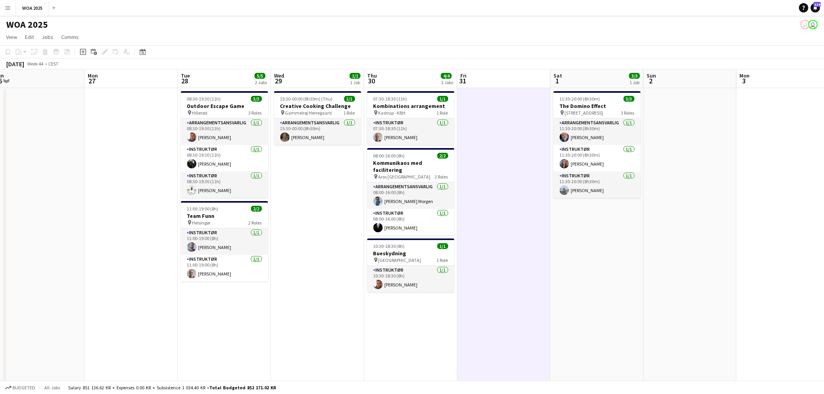
scroll to position [0, 158]
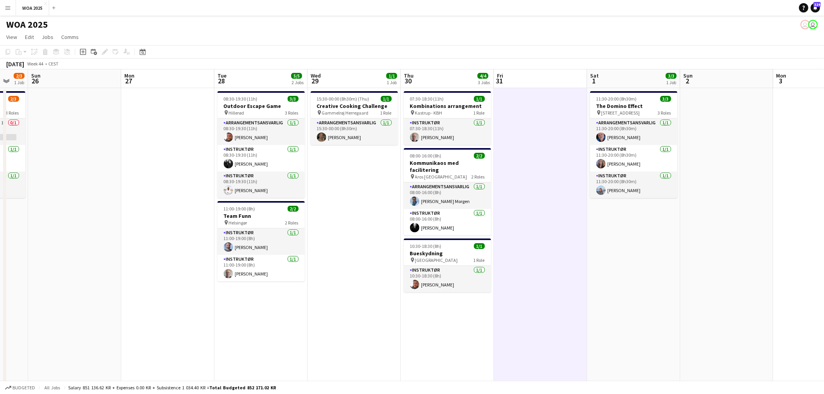
drag, startPoint x: 368, startPoint y: 230, endPoint x: 542, endPoint y: 216, distance: 174.9
click at [542, 216] on app-calendar-viewport "Fri 24 11/16 3 Jobs Sat 25 2/3 1 Job Sun 26 Mon 27 Tue 28 5/5 2 Jobs Wed 29 1/1…" at bounding box center [412, 318] width 824 height 499
click at [372, 105] on h3 "Creative Cooking Challenge" at bounding box center [354, 106] width 87 height 7
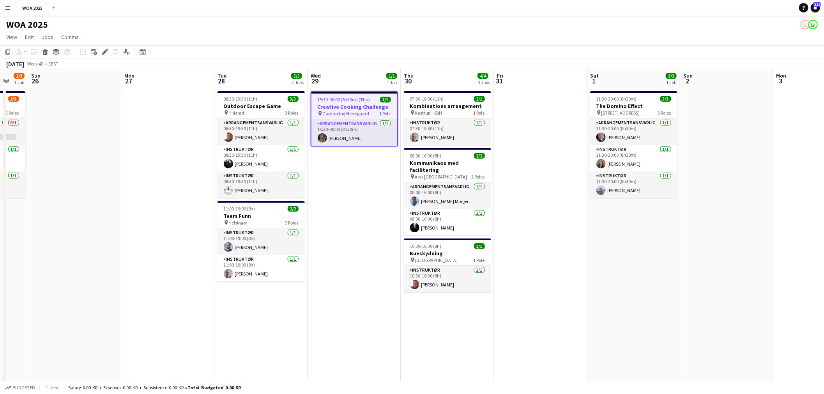
click at [431, 313] on app-date-cell "07:30-18:30 (11h) 1/1 Kombinations arrangement pin Kastrup - KBH 1 Role Instruk…" at bounding box center [447, 328] width 93 height 481
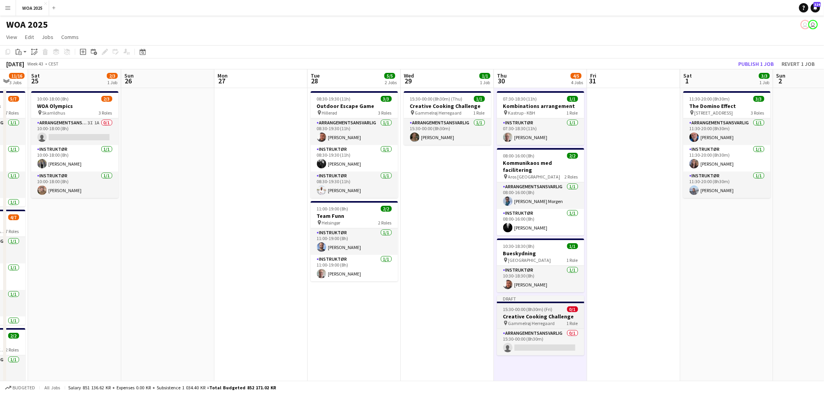
click at [557, 306] on div "15:30-00:00 (8h30m) (Fri) 0/1" at bounding box center [540, 309] width 87 height 6
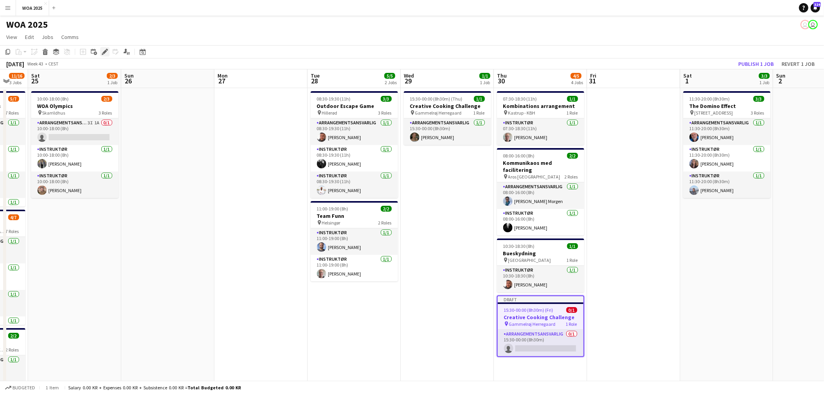
click at [102, 50] on icon "Edit" at bounding box center [105, 52] width 6 height 6
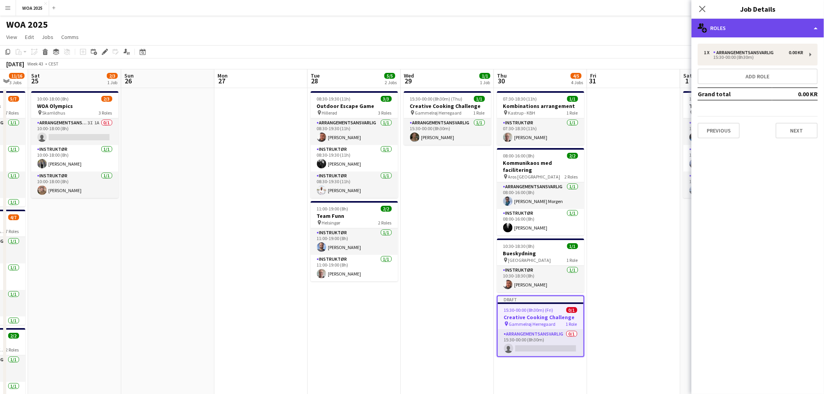
click at [740, 29] on div "multiple-users-add Roles" at bounding box center [758, 28] width 133 height 19
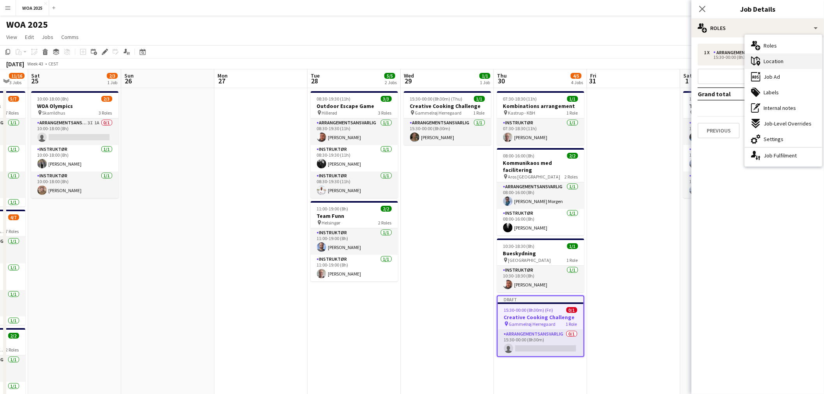
click at [789, 58] on div "maps-pin-1 Location" at bounding box center [783, 61] width 77 height 16
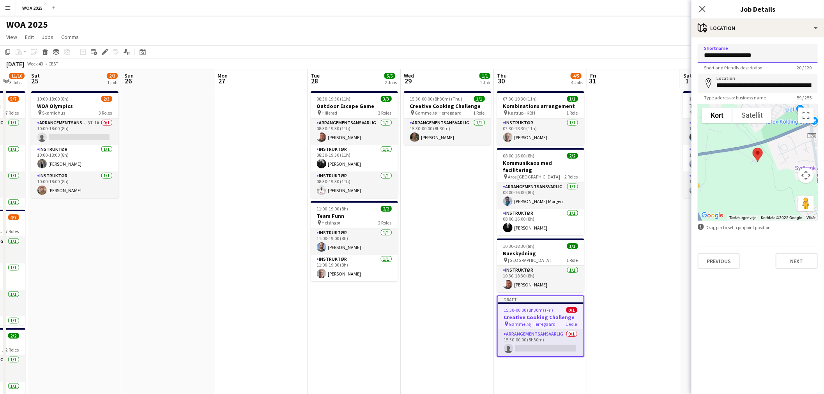
drag, startPoint x: 766, startPoint y: 62, endPoint x: 690, endPoint y: 56, distance: 76.6
click at [690, 56] on body "Menu Boards Boards Boards All jobs Status Workforce Workforce My Workforce Recr…" at bounding box center [412, 291] width 824 height 582
type input "**********"
click at [739, 85] on input "**********" at bounding box center [758, 83] width 120 height 19
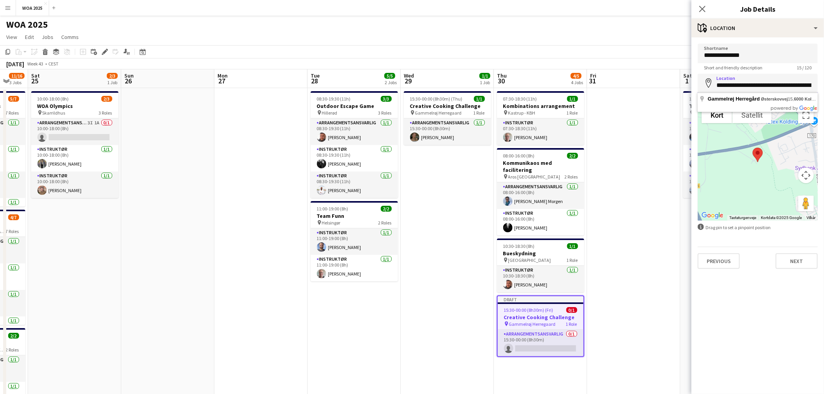
click at [739, 85] on input "**********" at bounding box center [758, 83] width 120 height 19
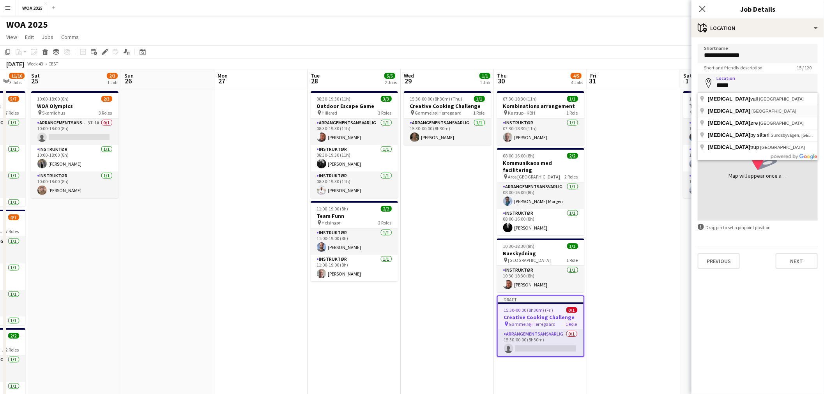
type input "**********"
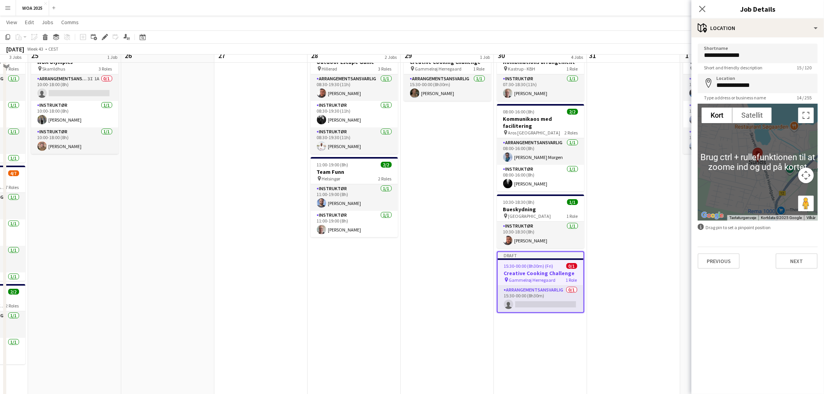
scroll to position [0, 0]
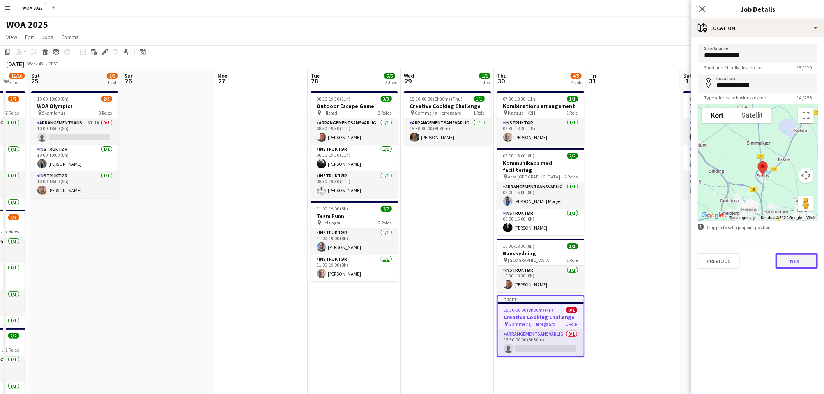
click at [793, 262] on button "Next" at bounding box center [797, 261] width 42 height 16
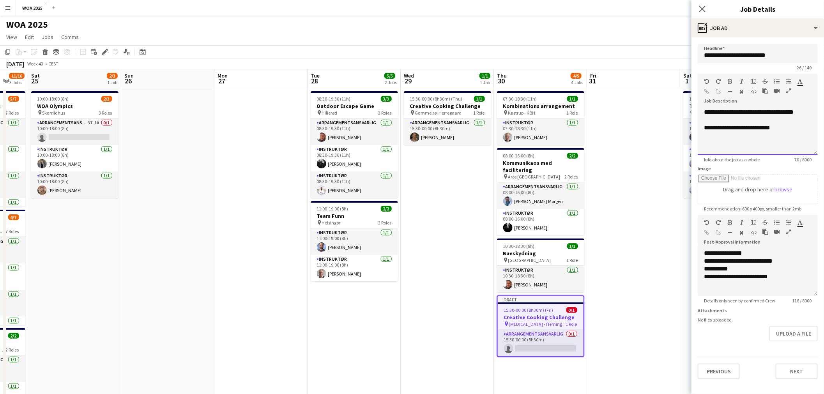
click at [720, 111] on div "**********" at bounding box center [758, 131] width 120 height 47
drag, startPoint x: 785, startPoint y: 278, endPoint x: 715, endPoint y: 266, distance: 71.1
click at [715, 266] on div "**********" at bounding box center [758, 272] width 120 height 47
click at [762, 262] on p "**********" at bounding box center [758, 261] width 108 height 8
drag, startPoint x: 791, startPoint y: 262, endPoint x: 704, endPoint y: 261, distance: 87.7
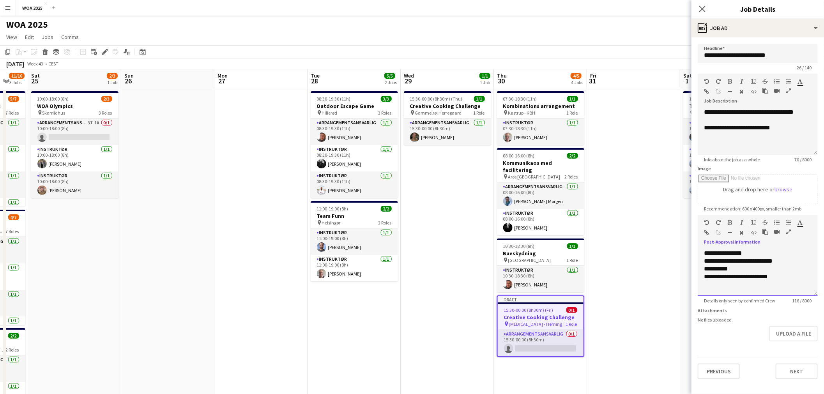
click at [704, 261] on p "**********" at bounding box center [758, 261] width 108 height 8
click at [461, 214] on app-date-cell "15:30-00:00 (8h30m) (Thu) 1/1 Creative Cooking Challenge pin Gammelrøj Herregaa…" at bounding box center [447, 328] width 93 height 481
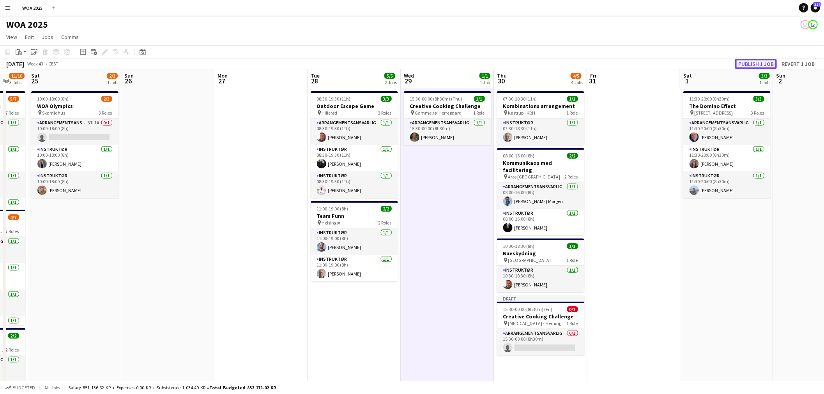
click at [760, 62] on button "Publish 1 job" at bounding box center [756, 64] width 42 height 10
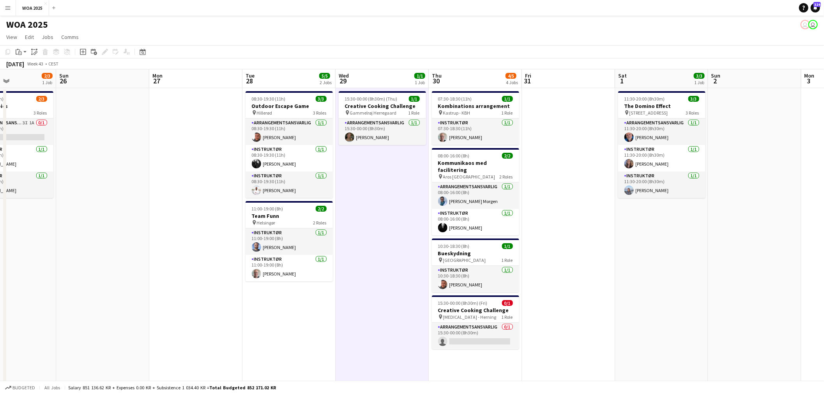
drag, startPoint x: 253, startPoint y: 127, endPoint x: 504, endPoint y: 125, distance: 251.8
click at [504, 125] on app-calendar-viewport "Thu 23 4/6 3 Jobs Fri 24 11/16 3 Jobs Sat 25 2/3 1 Job Sun 26 Mon 27 Tue 28 5/5…" at bounding box center [412, 318] width 824 height 499
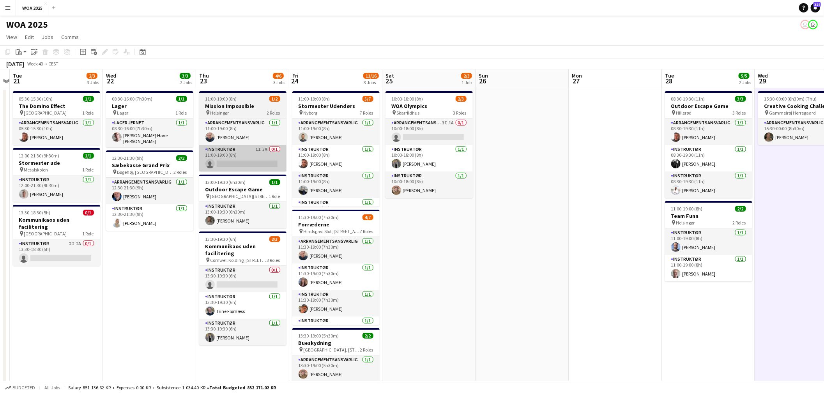
drag, startPoint x: 270, startPoint y: 175, endPoint x: 541, endPoint y: 152, distance: 272.2
click at [572, 149] on app-calendar-viewport "Sun 19 Mon 20 Tue 21 2/3 3 Jobs Wed 22 3/3 2 Jobs Thu 23 4/6 3 Jobs Fri 24 11/1…" at bounding box center [412, 318] width 824 height 499
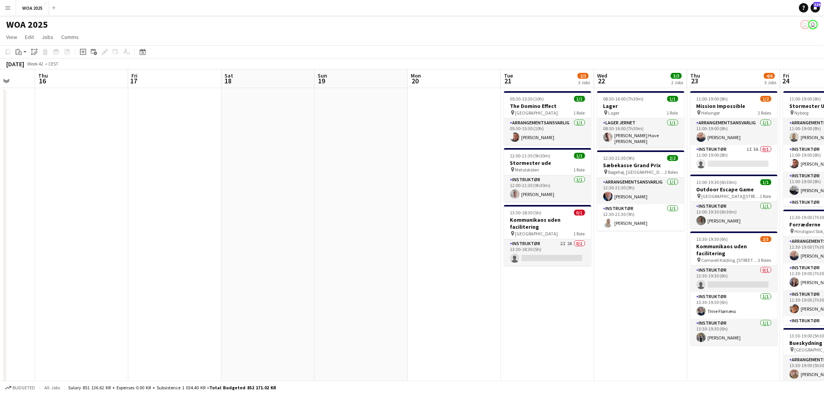
drag, startPoint x: 231, startPoint y: 169, endPoint x: 636, endPoint y: 132, distance: 407.1
click at [630, 132] on app-calendar-viewport "Tue 14 1/1 1 Job Wed 15 Thu 16 Fri 17 Sat 18 Sun 19 Mon 20 Tue 21 2/3 3 Jobs We…" at bounding box center [412, 318] width 824 height 499
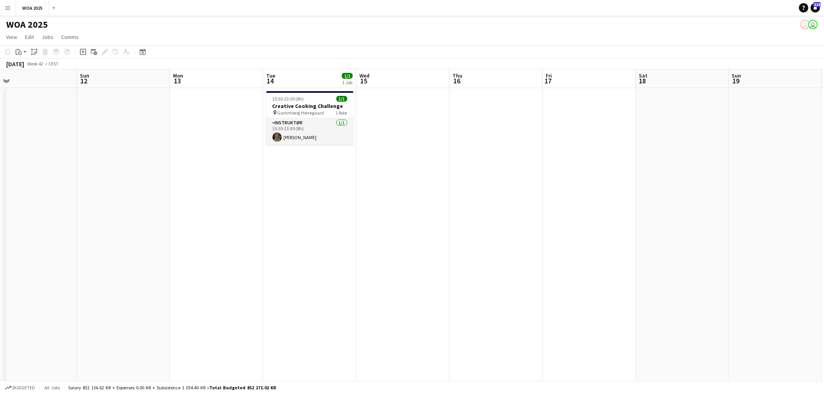
drag, startPoint x: 450, startPoint y: 142, endPoint x: 636, endPoint y: 140, distance: 186.0
click at [639, 140] on app-calendar-viewport "Thu 9 2/2 2 Jobs Fri 10 Sat 11 Sun 12 Mon 13 Tue 14 1/1 1 Job Wed 15 Thu 16 Fri…" at bounding box center [412, 318] width 824 height 499
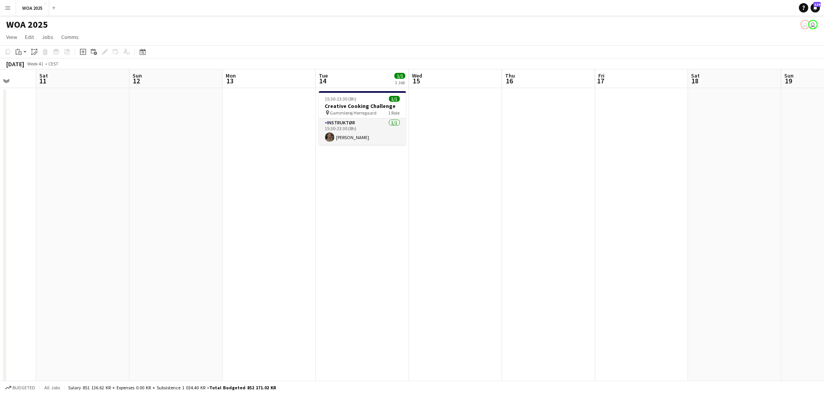
scroll to position [0, 287]
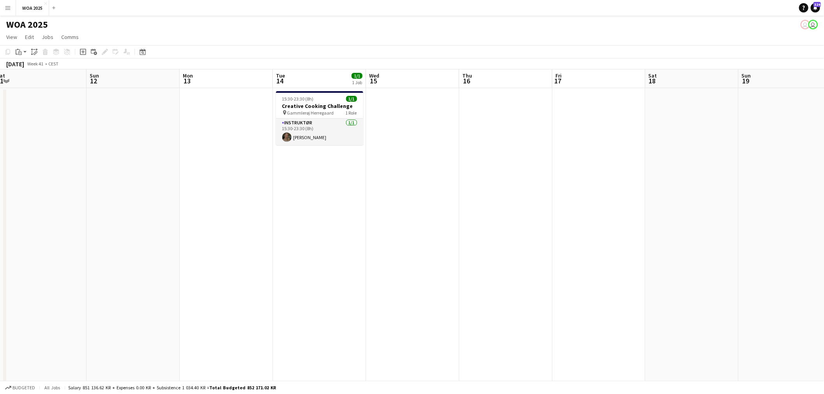
drag, startPoint x: 347, startPoint y: 179, endPoint x: 322, endPoint y: 177, distance: 25.4
click at [323, 179] on app-calendar-viewport "Wed 8 4/4 3 Jobs Thu 9 2/2 2 Jobs Fri 10 Sat 11 Sun 12 Mon 13 Tue 14 1/1 1 Job …" at bounding box center [412, 318] width 824 height 499
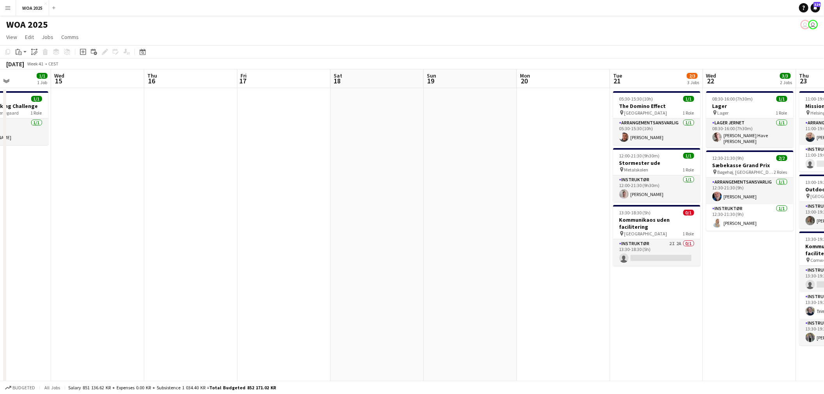
drag, startPoint x: 544, startPoint y: 195, endPoint x: 248, endPoint y: 215, distance: 297.0
click at [230, 212] on app-calendar-viewport "Sun 12 Mon 13 Tue 14 1/1 1 Job Wed 15 Thu 16 Fri 17 Sat 18 Sun 19 Mon 20 Tue 21…" at bounding box center [412, 318] width 824 height 499
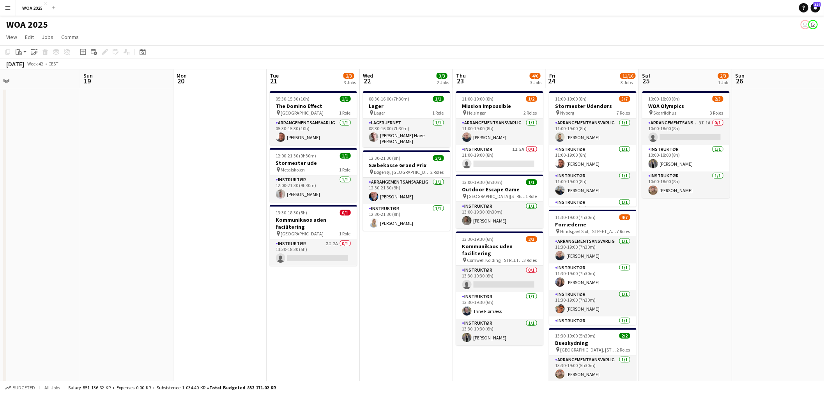
scroll to position [0, 297]
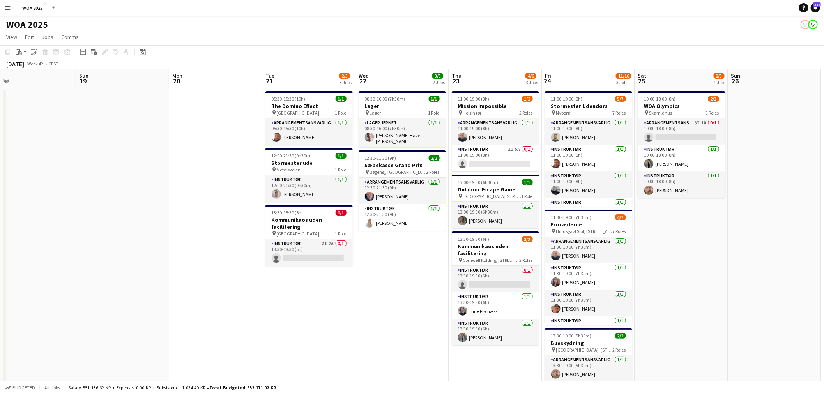
drag, startPoint x: 519, startPoint y: 217, endPoint x: 172, endPoint y: 221, distance: 347.4
click at [172, 221] on app-calendar-viewport "Wed 15 Thu 16 Fri 17 Sat 18 Sun 19 Mon 20 Tue 21 2/3 3 Jobs Wed 22 3/3 2 Jobs T…" at bounding box center [412, 318] width 824 height 499
click at [313, 252] on app-card-role "Instruktør 2I 2A 0/1 13:30-18:30 (5h) single-neutral-actions" at bounding box center [308, 252] width 87 height 27
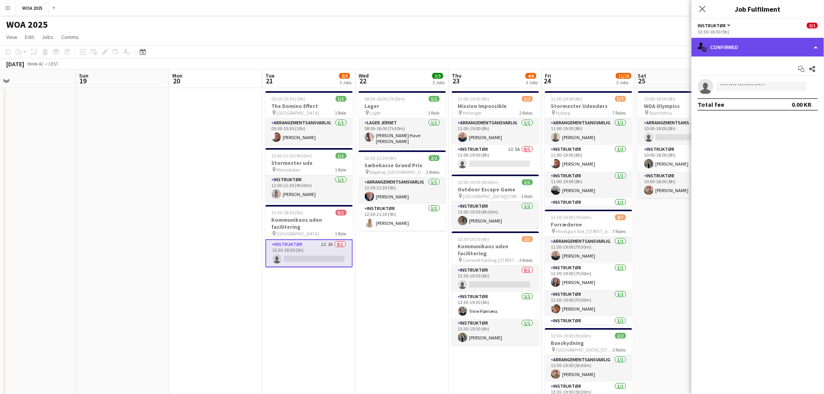
click at [785, 44] on div "single-neutral-actions-check-2 Confirmed" at bounding box center [758, 47] width 133 height 19
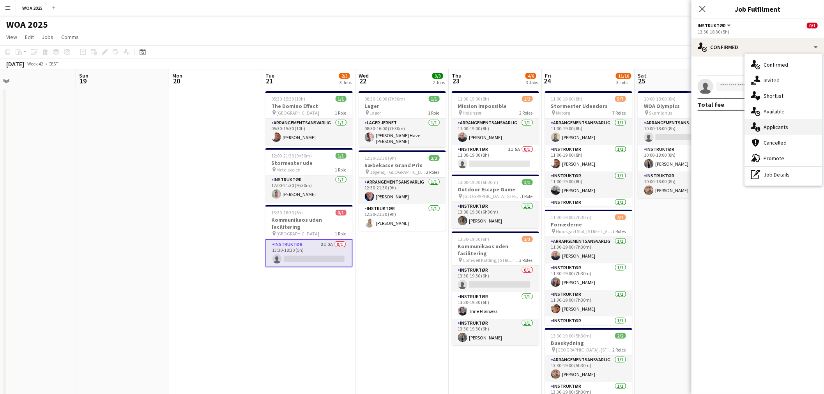
click at [784, 124] on span "Applicants" at bounding box center [776, 127] width 25 height 7
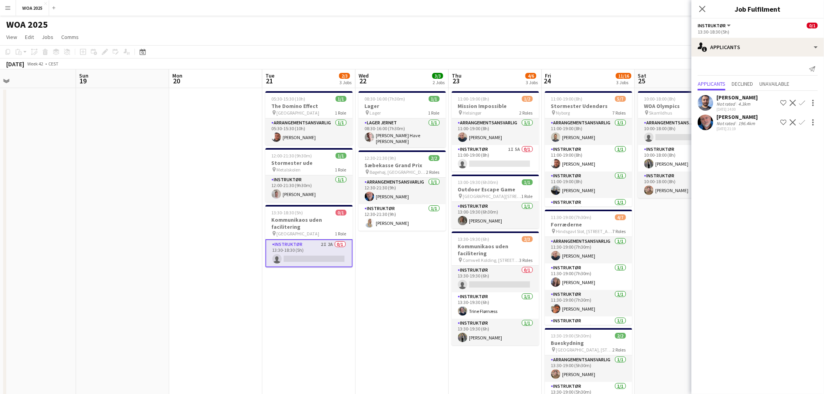
click at [800, 122] on app-icon "Confirm" at bounding box center [802, 122] width 6 height 6
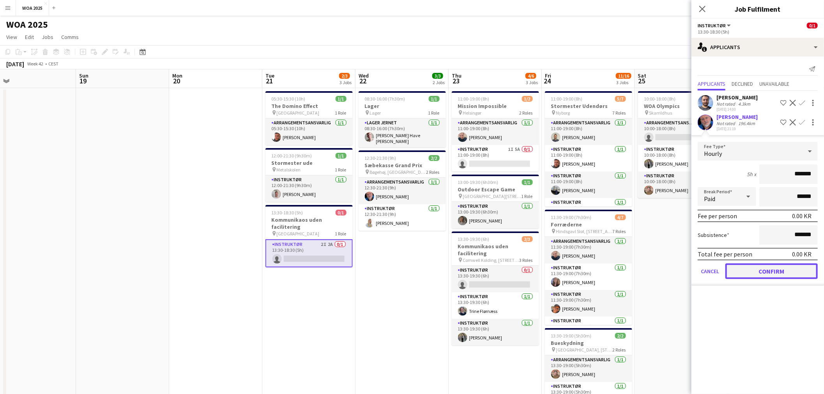
click at [753, 266] on button "Confirm" at bounding box center [771, 272] width 92 height 16
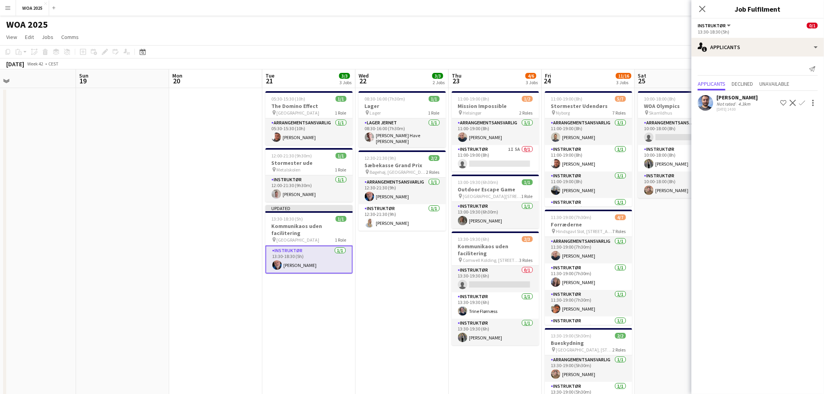
click at [407, 269] on app-date-cell "08:30-16:00 (7h30m) 1/1 Lager pin Lager 1 Role Lager Jernet [DATE] 08:30-16:00 …" at bounding box center [402, 328] width 93 height 481
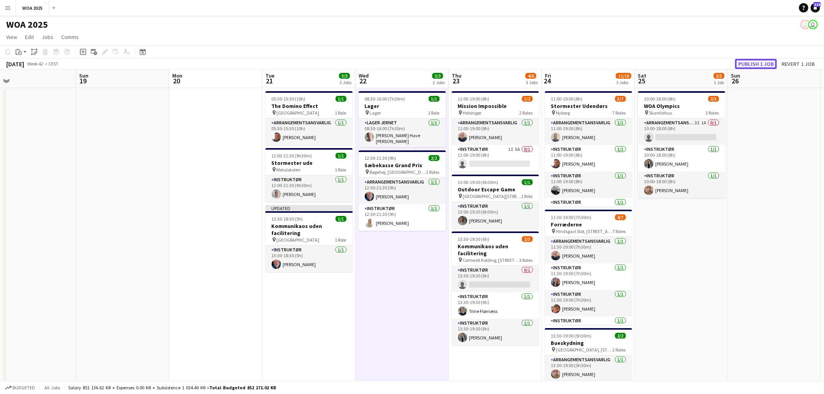
click at [766, 61] on button "Publish 1 job" at bounding box center [756, 64] width 42 height 10
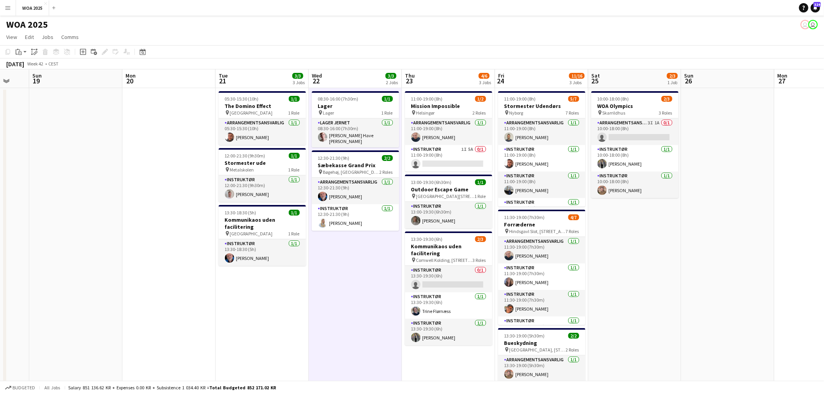
scroll to position [0, 257]
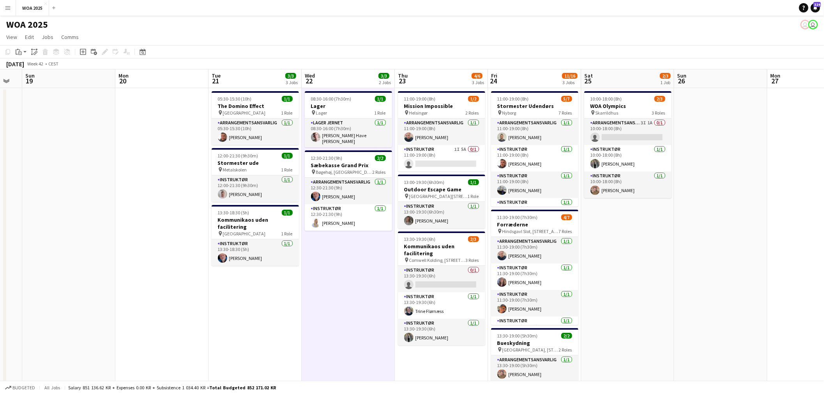
drag, startPoint x: 737, startPoint y: 233, endPoint x: 688, endPoint y: 233, distance: 49.1
click at [688, 233] on app-calendar-viewport "Thu 16 Fri 17 Sat 18 Sun 19 Mon 20 Tue 21 3/3 3 Jobs Wed 22 3/3 2 Jobs Thu 23 4…" at bounding box center [412, 318] width 824 height 499
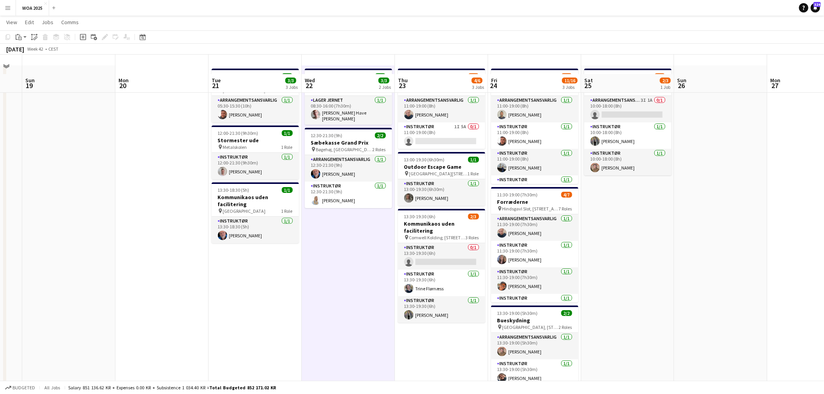
scroll to position [43, 0]
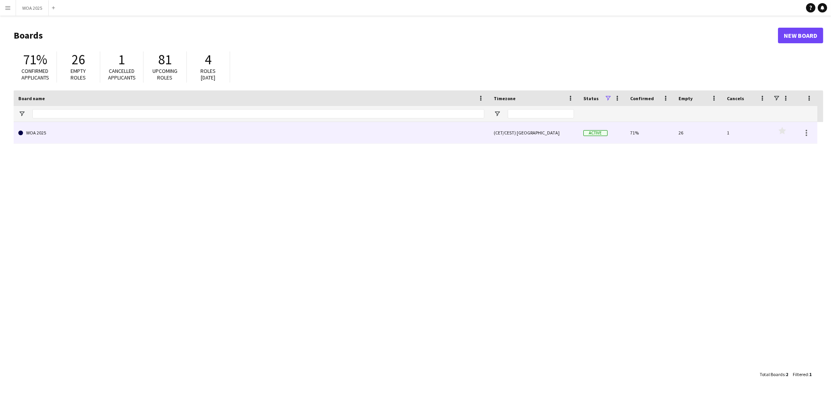
click at [212, 130] on link "WOA 2025" at bounding box center [251, 133] width 466 height 22
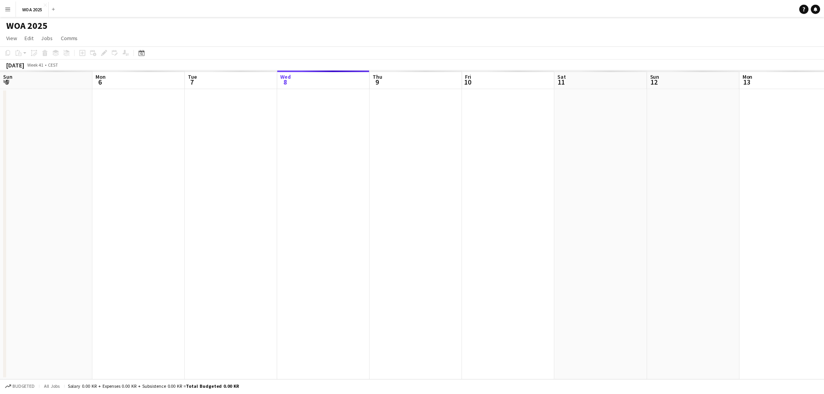
scroll to position [0, 186]
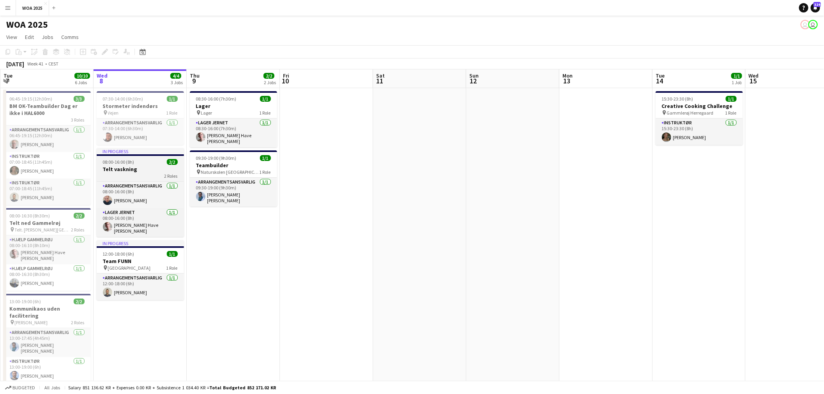
click at [133, 170] on h3 "Telt vaskning" at bounding box center [140, 169] width 87 height 7
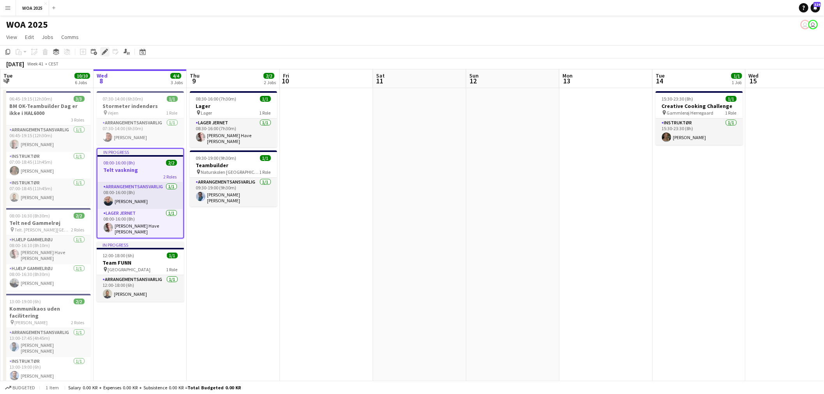
click at [105, 50] on icon "Edit" at bounding box center [105, 52] width 6 height 6
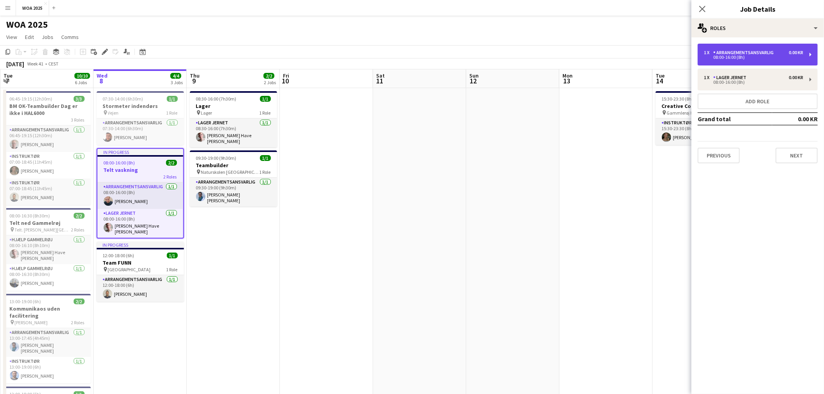
click at [753, 58] on div "08:00-16:00 (8h)" at bounding box center [753, 57] width 99 height 4
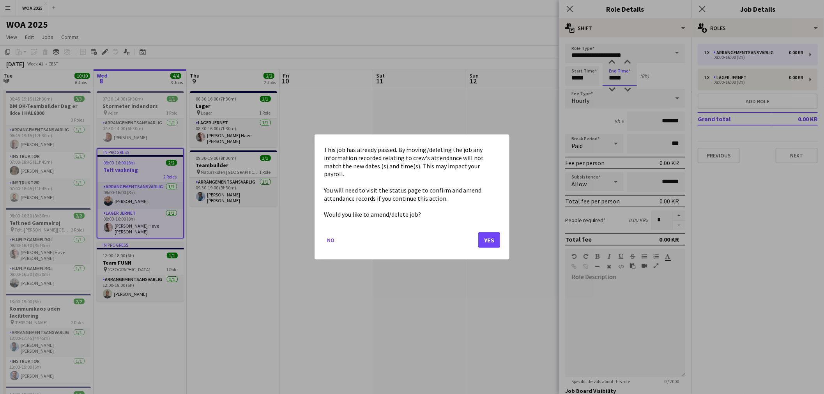
click at [629, 77] on body "Menu Boards Boards Boards All jobs Status Workforce Workforce My Workforce Recr…" at bounding box center [412, 291] width 824 height 582
click at [479, 240] on button "Yes" at bounding box center [489, 240] width 22 height 16
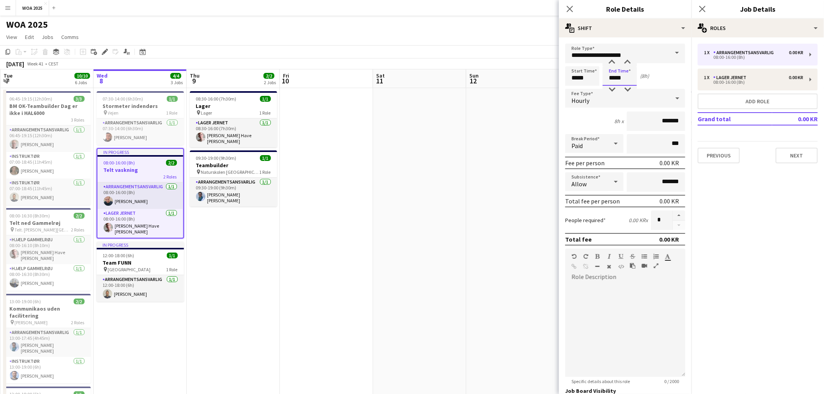
drag, startPoint x: 628, startPoint y: 79, endPoint x: 601, endPoint y: 76, distance: 26.7
click at [601, 76] on div "Start Time ***** End Time ***** (8h)" at bounding box center [625, 75] width 120 height 19
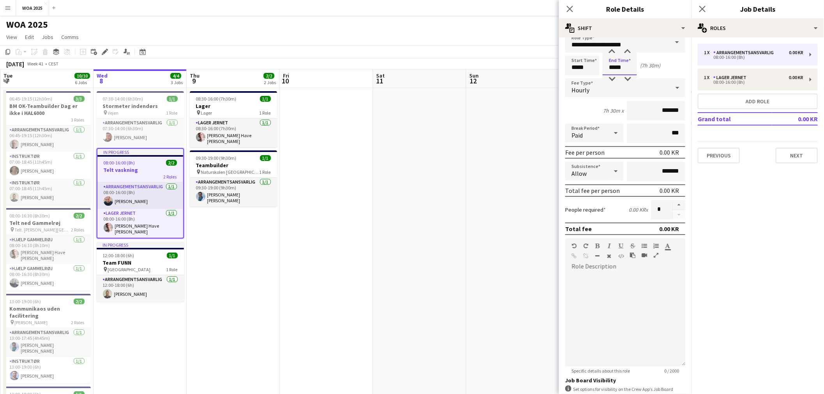
scroll to position [0, 0]
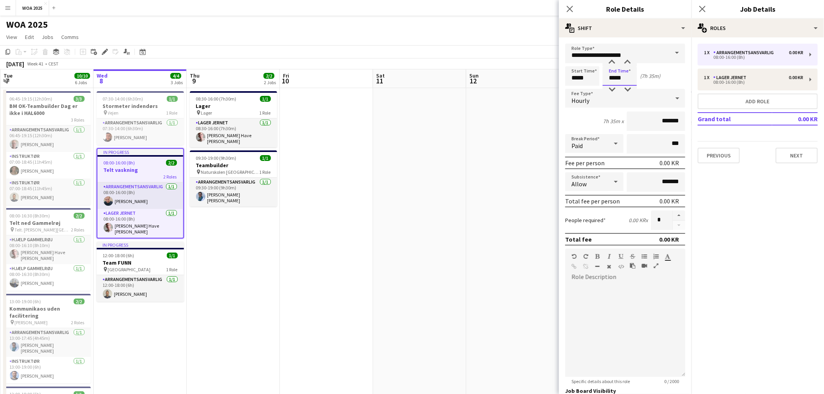
type input "*****"
click at [535, 175] on app-date-cell at bounding box center [512, 328] width 93 height 481
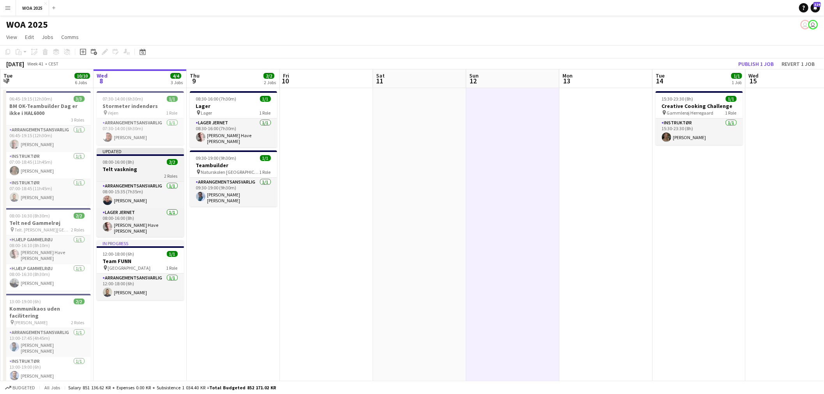
click at [131, 170] on h3 "Telt vaskning" at bounding box center [140, 169] width 87 height 7
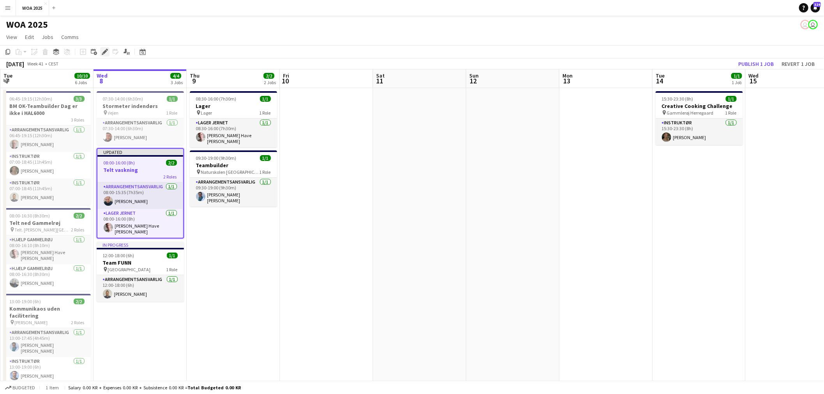
click at [103, 48] on div "Edit" at bounding box center [104, 51] width 9 height 9
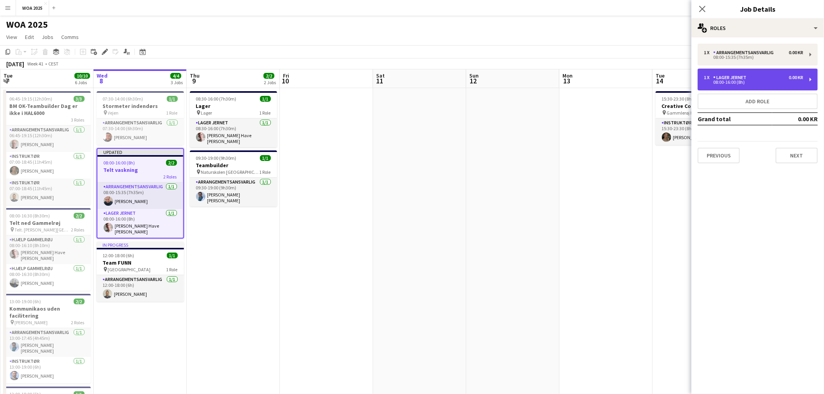
click at [776, 76] on div "1 x Lager Jernet 0.00 KR" at bounding box center [753, 77] width 99 height 5
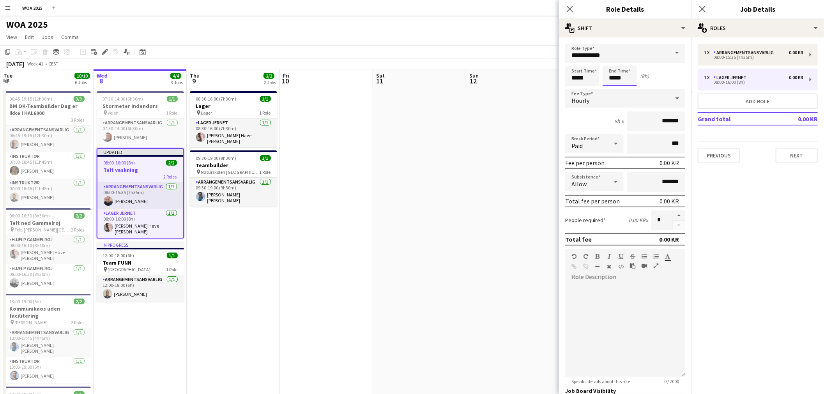
click at [603, 80] on body "Menu Boards Boards Boards All jobs Status Workforce Workforce My Workforce Recr…" at bounding box center [412, 291] width 824 height 582
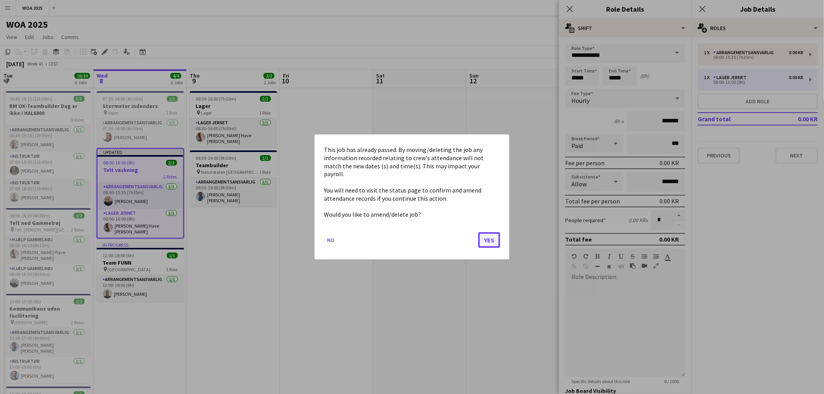
click at [485, 237] on button "Yes" at bounding box center [489, 240] width 22 height 16
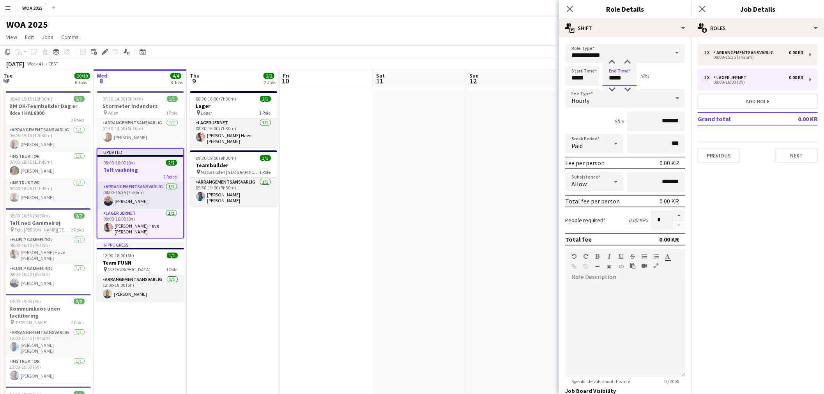
drag, startPoint x: 623, startPoint y: 79, endPoint x: 586, endPoint y: 77, distance: 37.1
click at [586, 77] on div "Start Time ***** End Time ***** (8h)" at bounding box center [625, 75] width 120 height 19
type input "*****"
click at [520, 94] on app-date-cell at bounding box center [512, 328] width 93 height 481
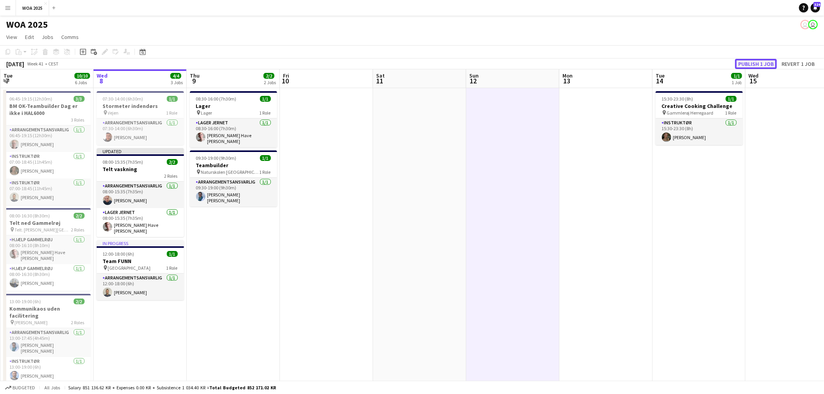
click at [748, 63] on button "Publish 1 job" at bounding box center [756, 64] width 42 height 10
